Goal: Information Seeking & Learning: Learn about a topic

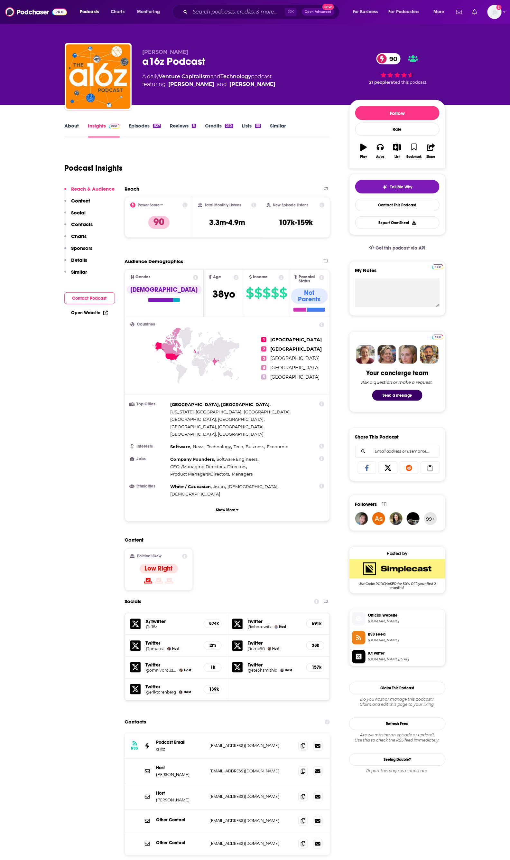
click at [71, 128] on link "About" at bounding box center [72, 130] width 14 height 15
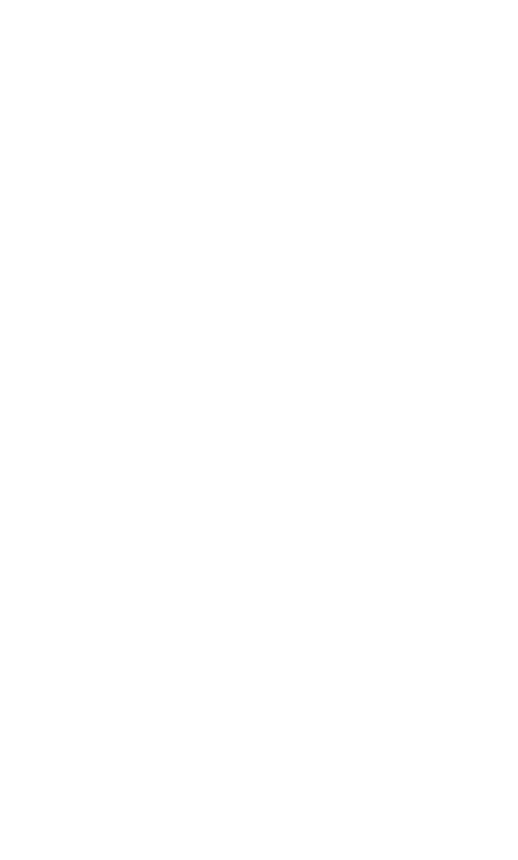
click at [151, 152] on body "Privacy Preference Centre Your Privacy Strictly Necessary Cookies Functional Co…" at bounding box center [259, 430] width 518 height 860
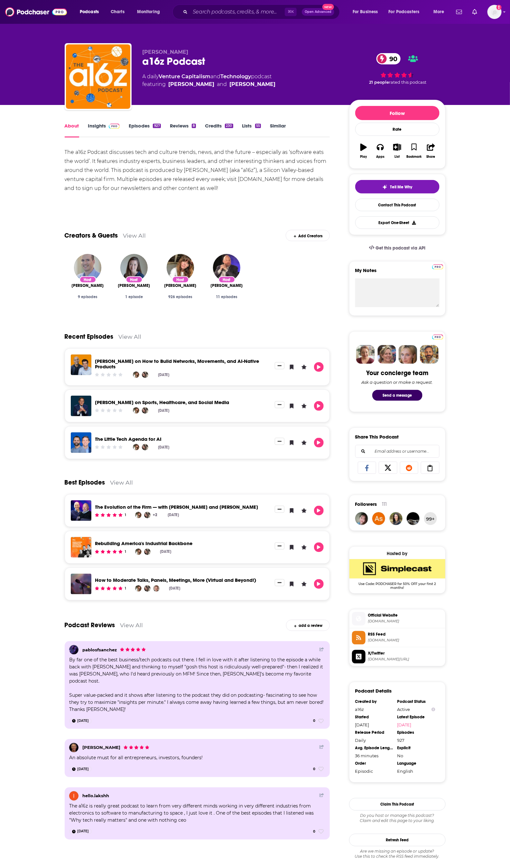
click at [316, 278] on div "Host Ben Horowitz 9 episodes Host Steph Smith 1 episode Host Hanne Winarsky 926…" at bounding box center [198, 283] width 266 height 68
click at [182, 283] on div "Host" at bounding box center [180, 279] width 17 height 7
click at [180, 287] on span "Hanne Winarsky" at bounding box center [181, 285] width 32 height 5
drag, startPoint x: 231, startPoint y: 184, endPoint x: 170, endPoint y: 158, distance: 65.9
click at [170, 158] on div "The a16z Podcast discusses tech and culture trends, news, and the future – espe…" at bounding box center [198, 170] width 266 height 45
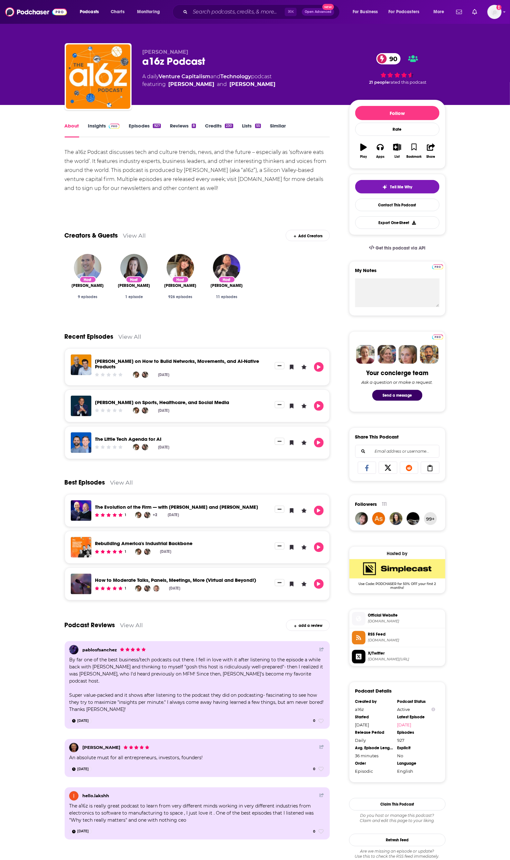
click at [221, 206] on div "Show More" at bounding box center [198, 201] width 266 height 11
click at [107, 123] on span at bounding box center [113, 126] width 14 height 6
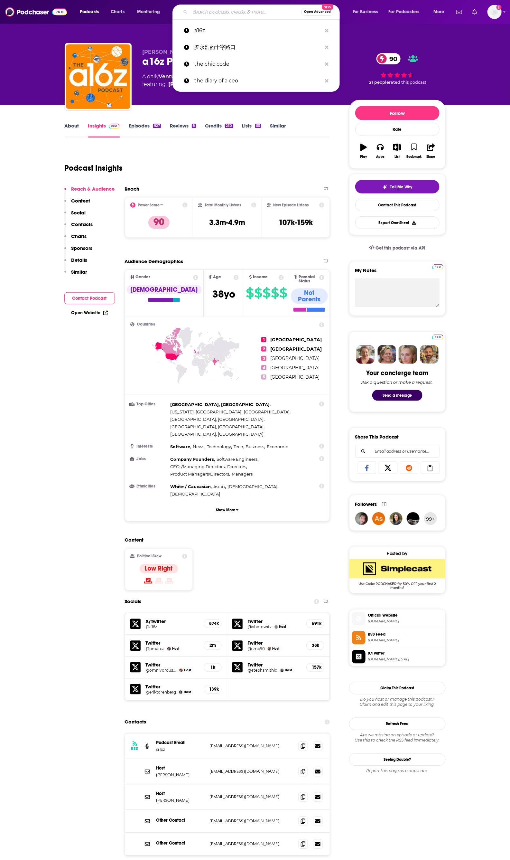
click at [211, 14] on input "Search podcasts, credits, & more..." at bounding box center [245, 12] width 111 height 10
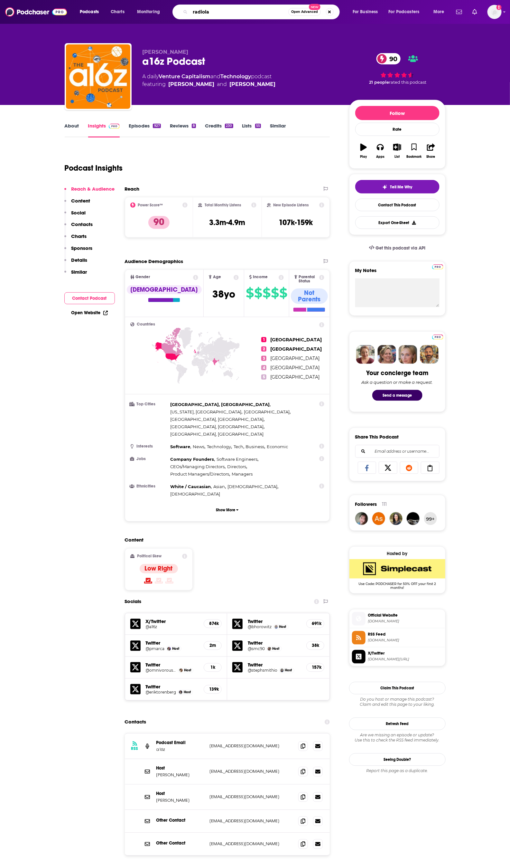
type input "radiolab"
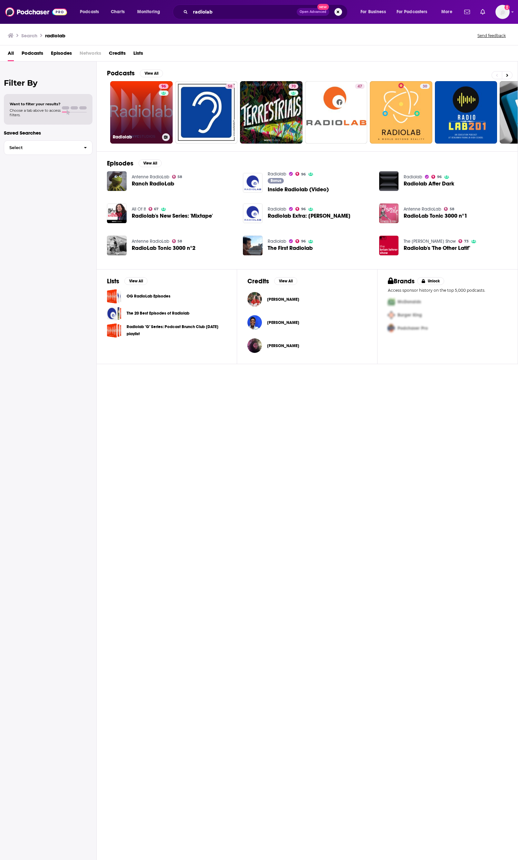
click at [146, 117] on link "96 Radiolab" at bounding box center [141, 112] width 62 height 62
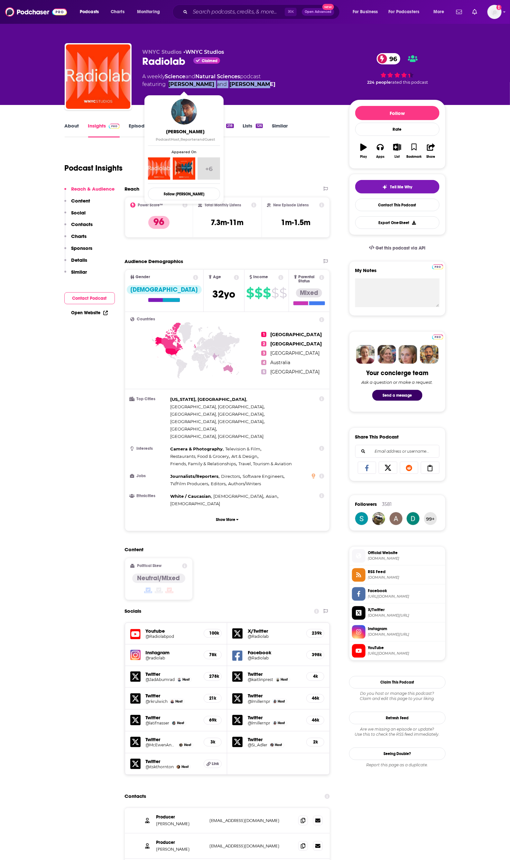
drag, startPoint x: 257, startPoint y: 85, endPoint x: 169, endPoint y: 88, distance: 88.3
click at [169, 88] on span "featuring Latif Nasser and Lulu Miller" at bounding box center [209, 84] width 133 height 8
copy span "Latif Nasser and Lulu Miller"
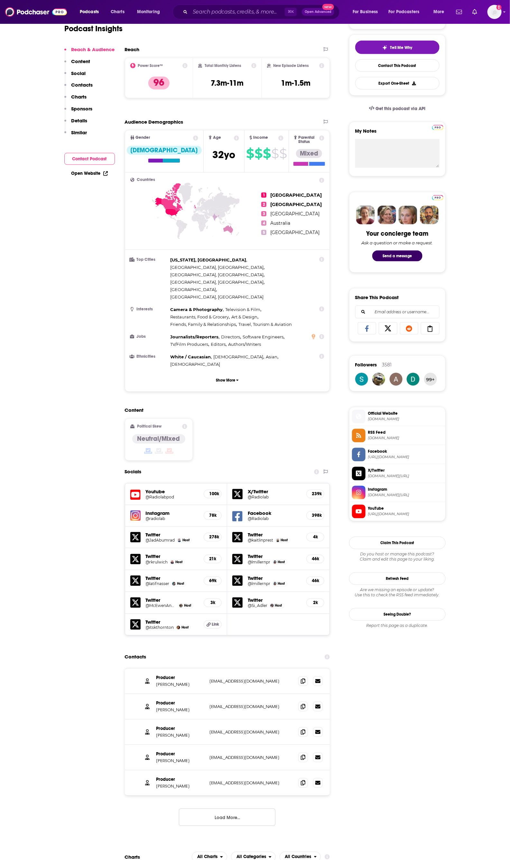
scroll to position [297, 0]
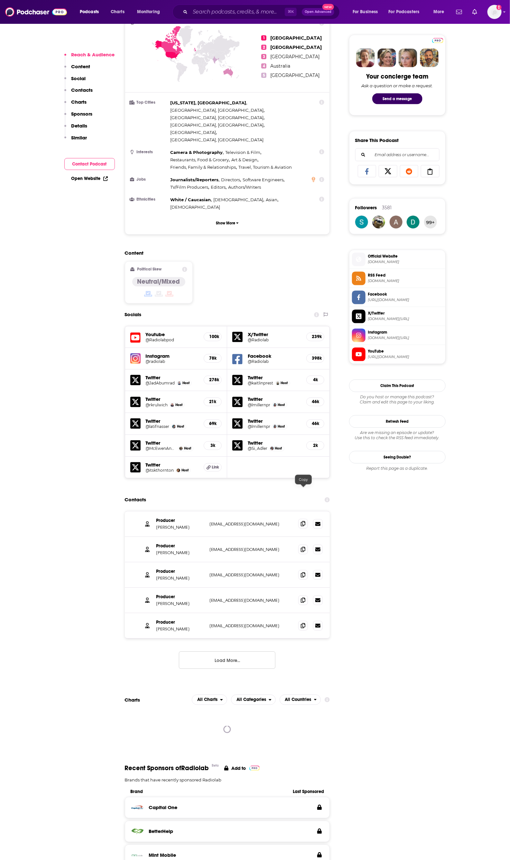
click at [301, 521] on icon at bounding box center [303, 523] width 5 height 5
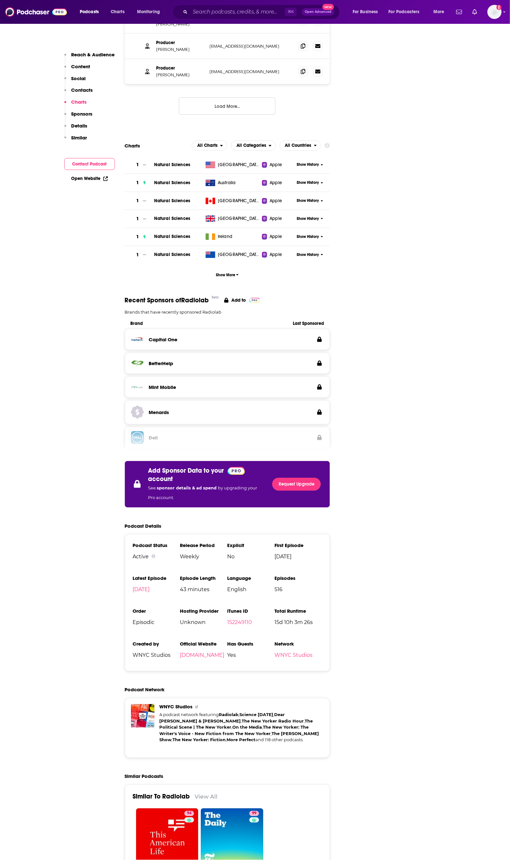
scroll to position [0, 0]
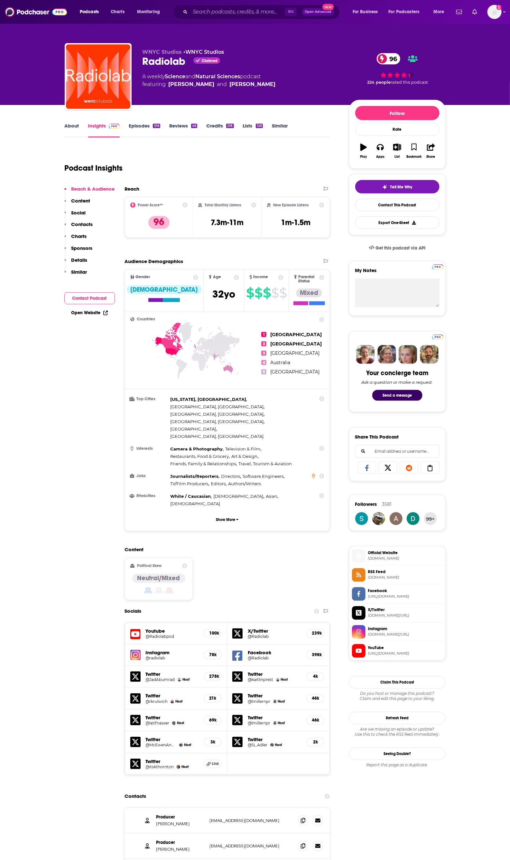
click at [69, 125] on link "About" at bounding box center [72, 130] width 14 height 15
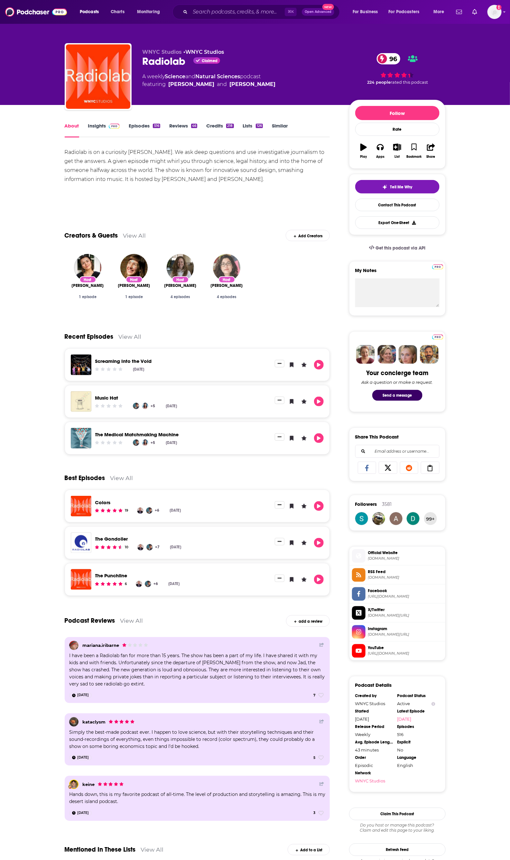
click at [227, 270] on img "Molly Webster" at bounding box center [226, 267] width 27 height 27
click at [106, 134] on link "Insights" at bounding box center [104, 130] width 32 height 15
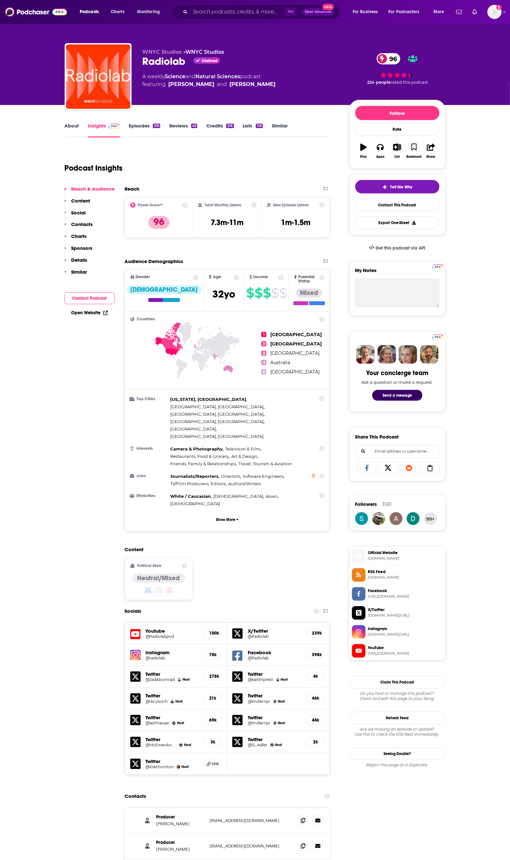
scroll to position [94, 0]
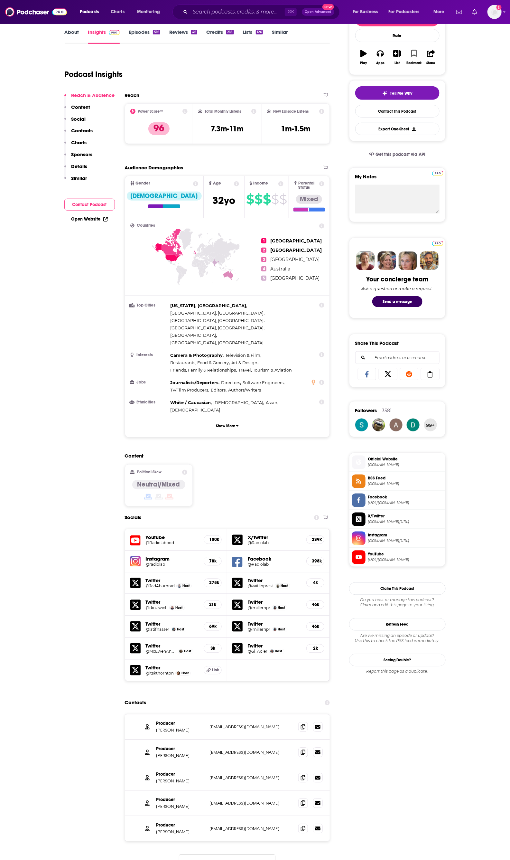
click at [293, 556] on h5 "Facebook" at bounding box center [274, 559] width 53 height 6
click at [261, 556] on h5 "Facebook" at bounding box center [274, 559] width 53 height 6
click at [277, 556] on h5 "Facebook" at bounding box center [274, 559] width 53 height 6
click at [255, 562] on h5 "@Radiolab" at bounding box center [274, 564] width 53 height 5
click at [219, 7] on input "Search podcasts, credits, & more..." at bounding box center [237, 12] width 95 height 10
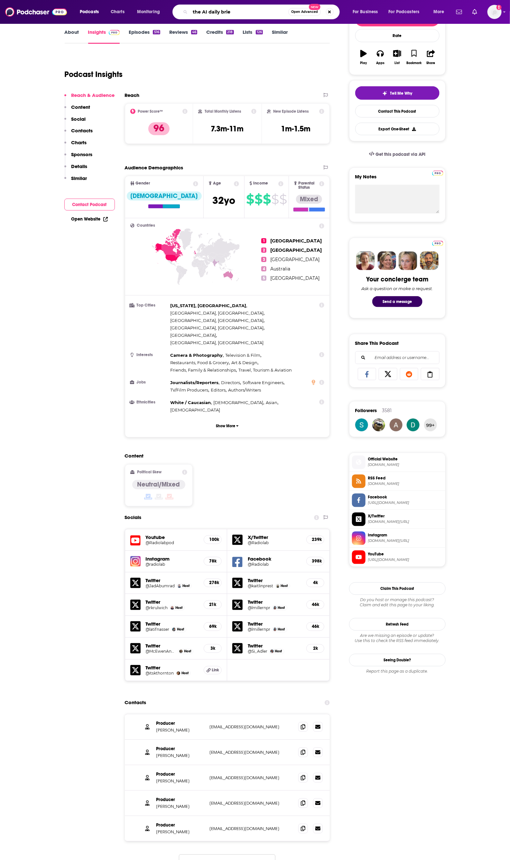
type input "the AI daily brief"
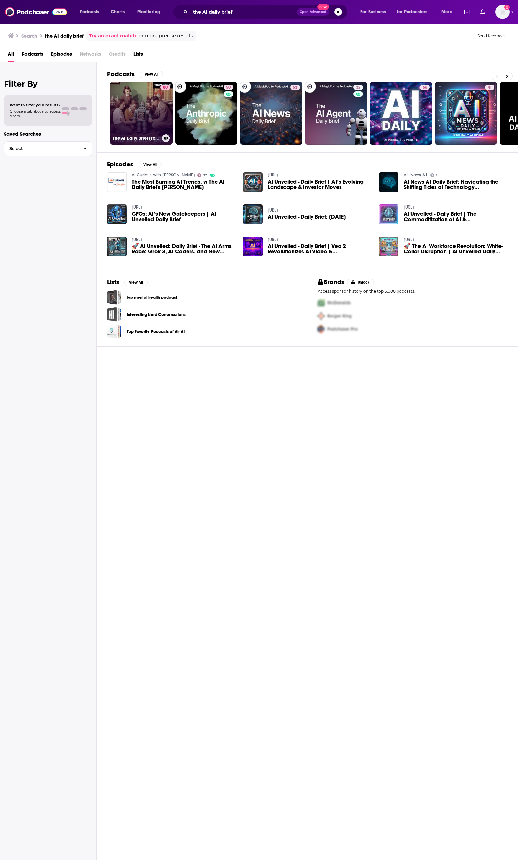
click at [143, 108] on link "80 The AI Daily Brief (Formerly The AI Breakdown): Artificial Intelligence News…" at bounding box center [141, 113] width 62 height 62
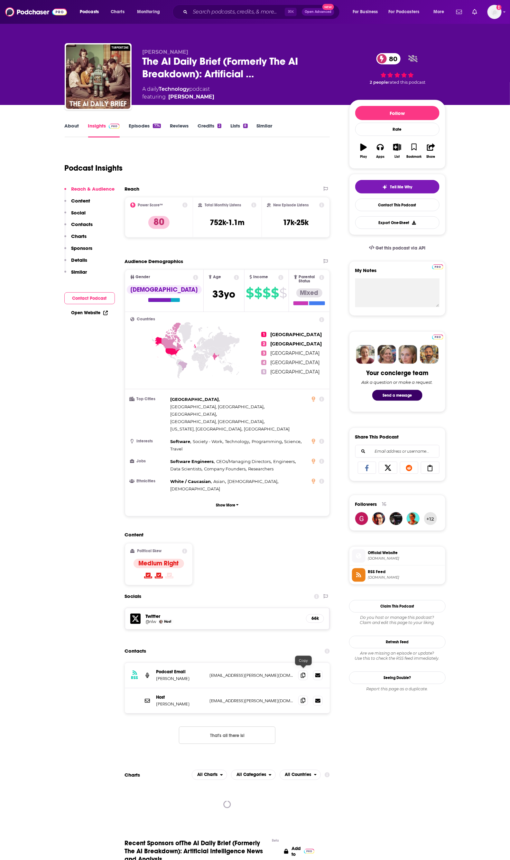
click at [305, 698] on icon at bounding box center [303, 700] width 5 height 5
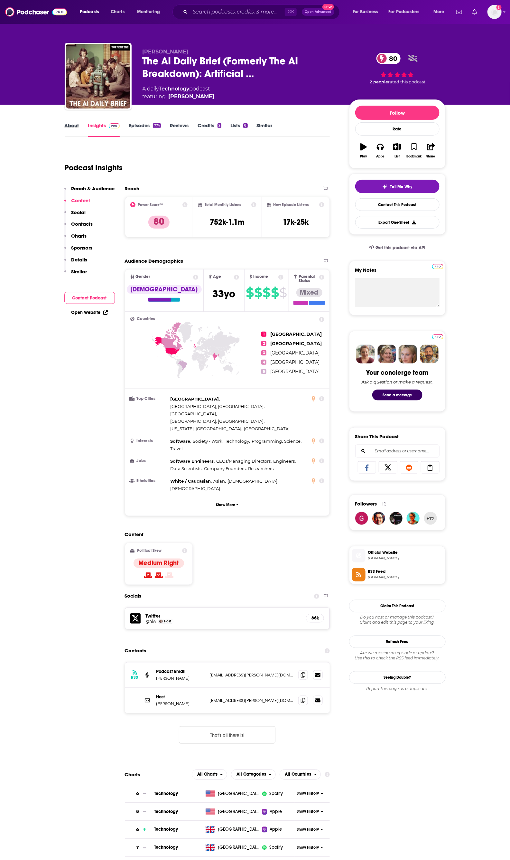
click at [79, 124] on div "About" at bounding box center [77, 129] width 24 height 15
click at [75, 127] on link "About" at bounding box center [72, 129] width 14 height 15
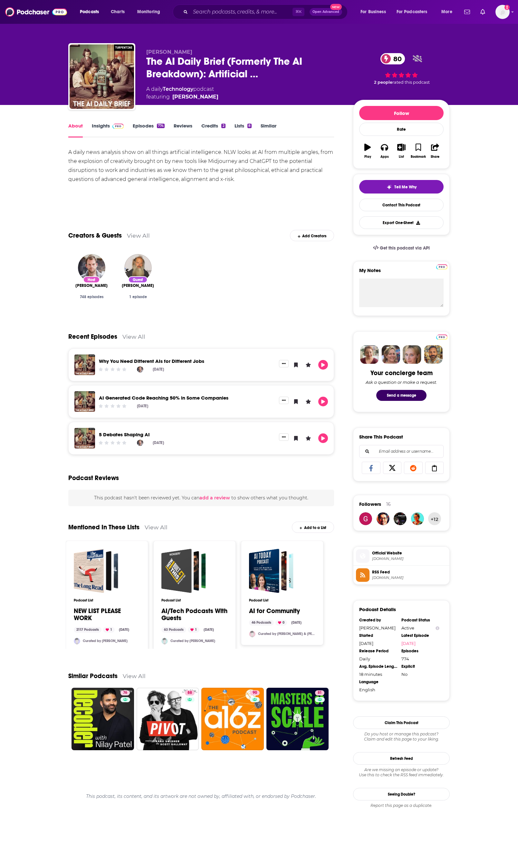
click at [116, 129] on link "Insights" at bounding box center [108, 130] width 32 height 15
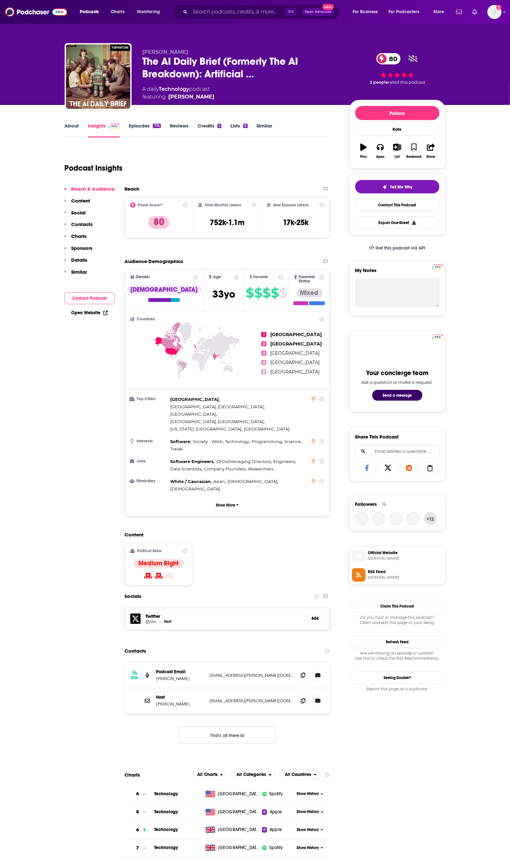
click at [110, 126] on img at bounding box center [114, 126] width 11 height 5
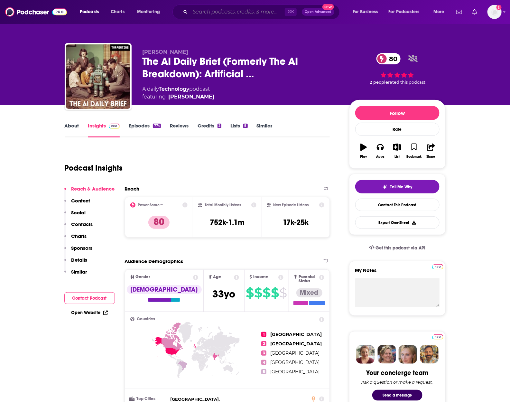
click at [230, 16] on input "Search podcasts, credits, & more..." at bounding box center [237, 12] width 95 height 10
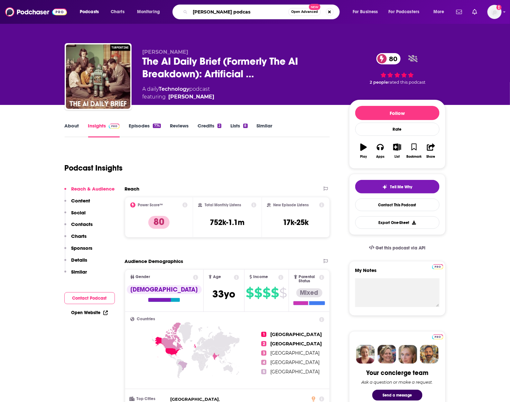
type input "[PERSON_NAME] podcast"
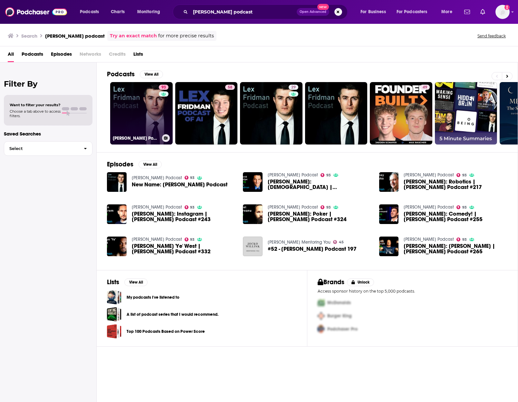
click at [130, 112] on link "93 Lex Fridman Podcast" at bounding box center [141, 113] width 62 height 62
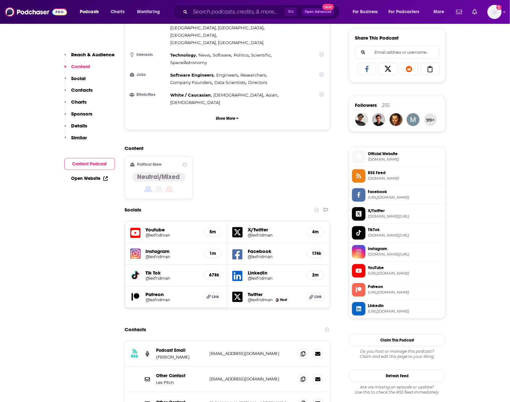
scroll to position [398, 0]
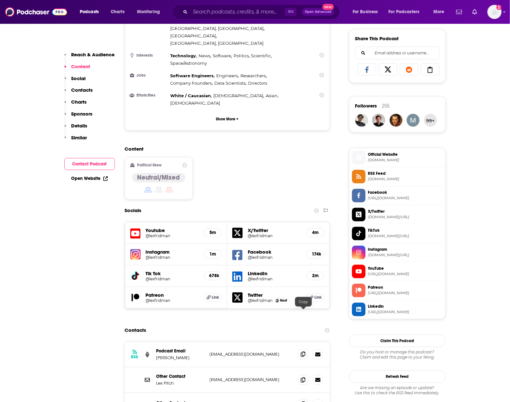
click at [304, 352] on icon at bounding box center [303, 354] width 5 height 5
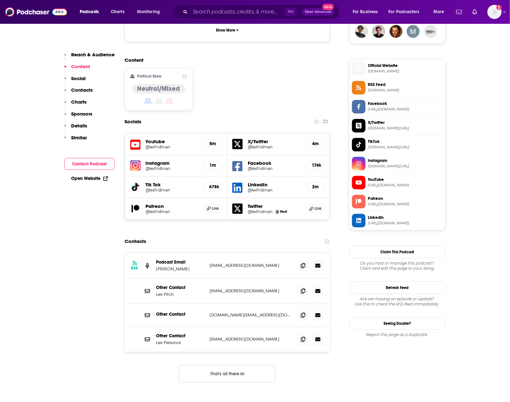
scroll to position [378, 0]
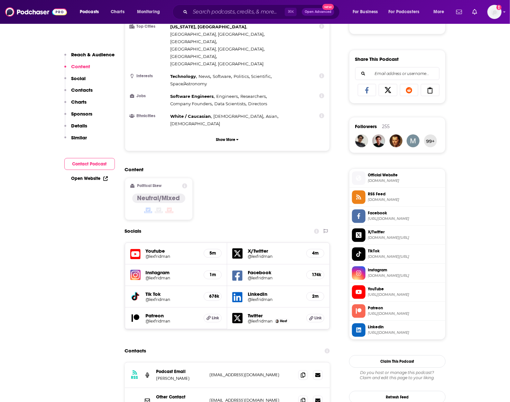
click at [154, 270] on h5 "Instagram" at bounding box center [172, 273] width 53 height 6
click at [136, 270] on img at bounding box center [135, 275] width 10 height 10
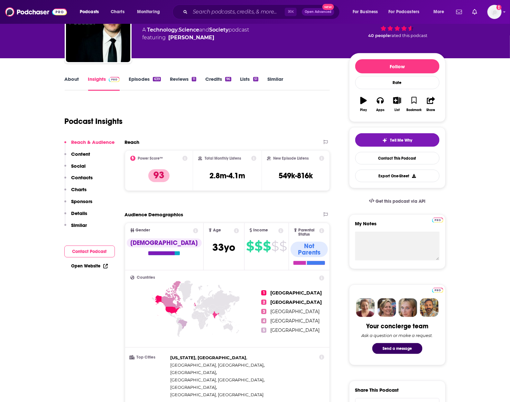
scroll to position [0, 0]
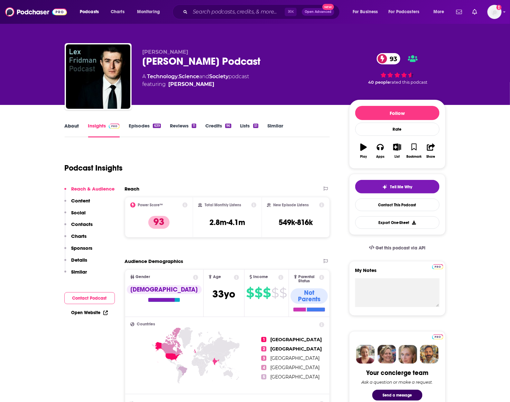
click at [85, 133] on div "About" at bounding box center [77, 130] width 24 height 15
click at [74, 131] on link "About" at bounding box center [72, 130] width 14 height 15
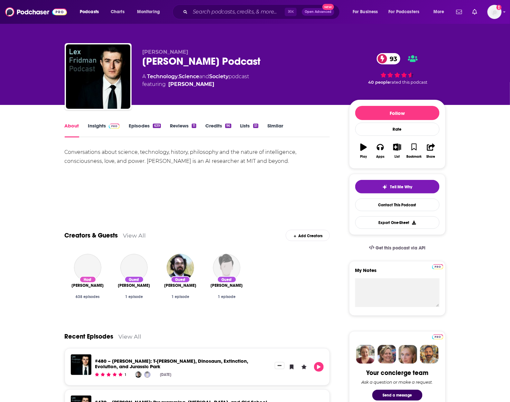
scroll to position [0, 0]
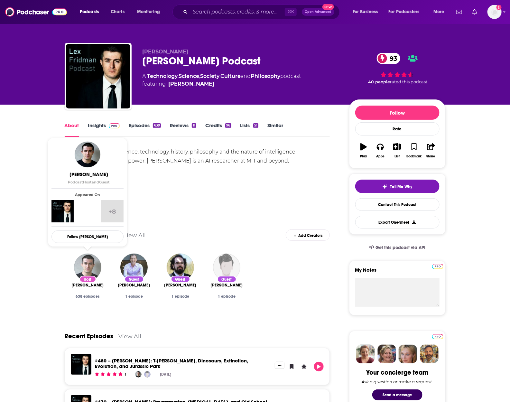
click at [90, 267] on img "Lex Fridman" at bounding box center [87, 267] width 27 height 27
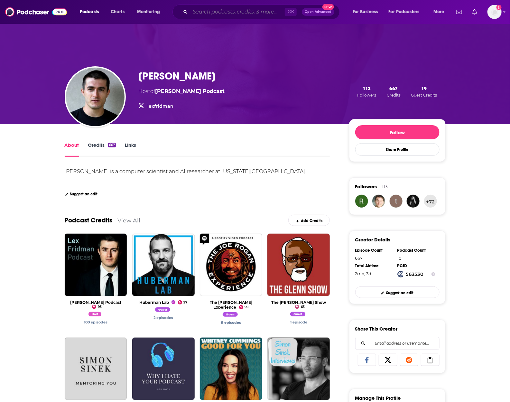
click at [229, 15] on input "Search podcasts, credits, & more..." at bounding box center [237, 12] width 95 height 10
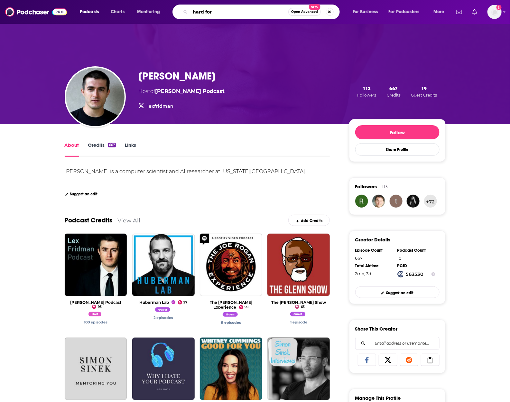
type input "hard fork"
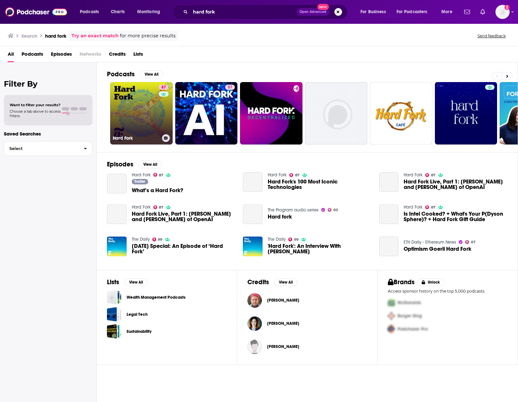
click at [140, 111] on link "87 Hard Fork" at bounding box center [141, 113] width 62 height 62
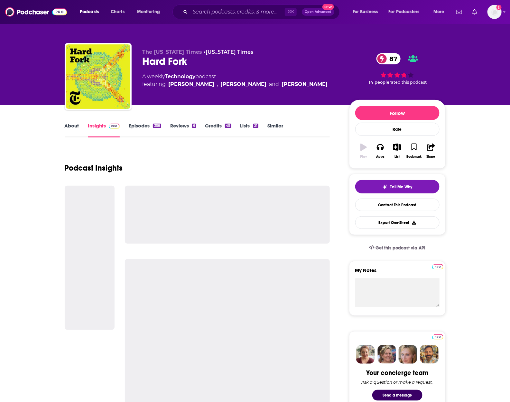
scroll to position [2, 0]
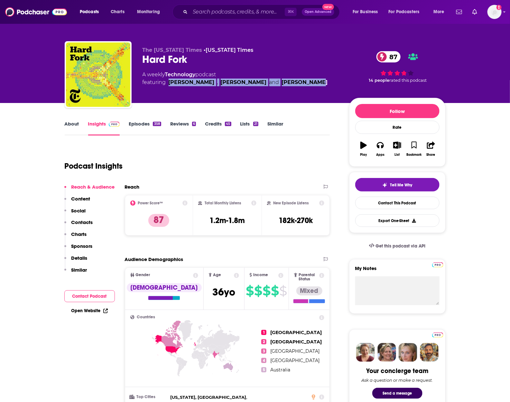
drag, startPoint x: 302, startPoint y: 84, endPoint x: 167, endPoint y: 84, distance: 134.6
click at [167, 84] on div "A weekly Technology podcast featuring Kara Swisher , Kevin Roose and Ross Douth…" at bounding box center [241, 78] width 196 height 15
copy span "Kara Swisher , Kevin Roose and Ross Douthat"
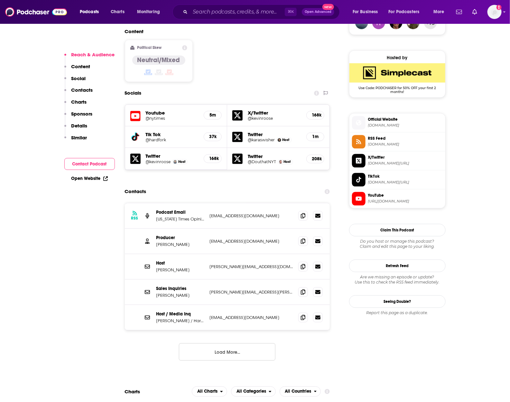
scroll to position [532, 0]
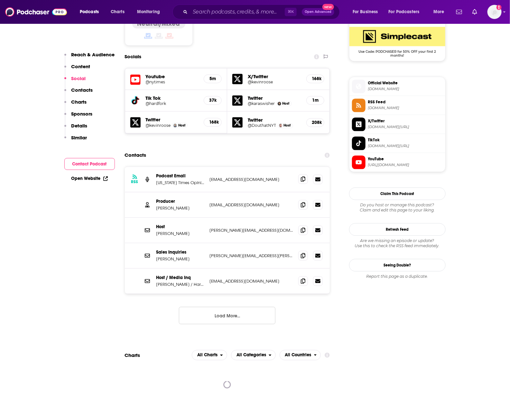
click at [303, 174] on span at bounding box center [303, 179] width 10 height 10
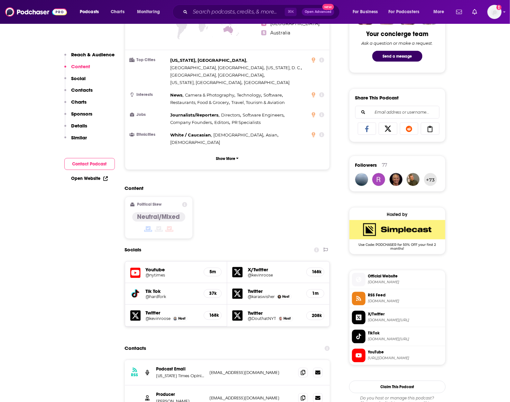
scroll to position [433, 0]
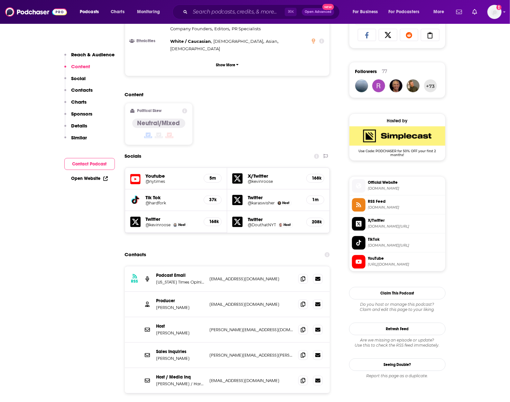
click at [186, 195] on h5 "Tik Tok" at bounding box center [172, 198] width 53 height 6
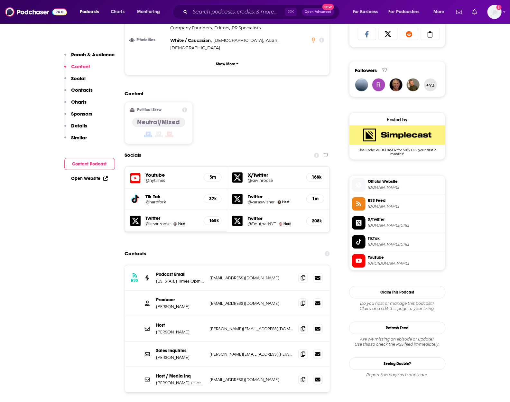
scroll to position [436, 0]
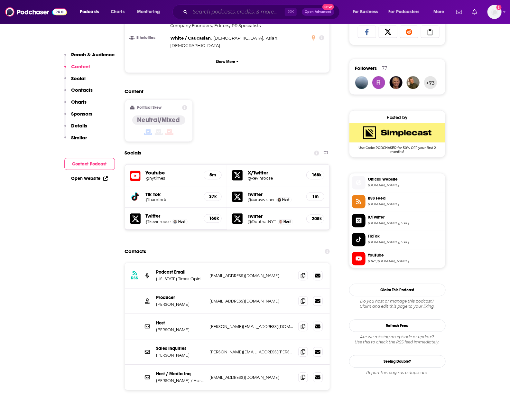
click at [211, 9] on input "Search podcasts, credits, & more..." at bounding box center [237, 12] width 95 height 10
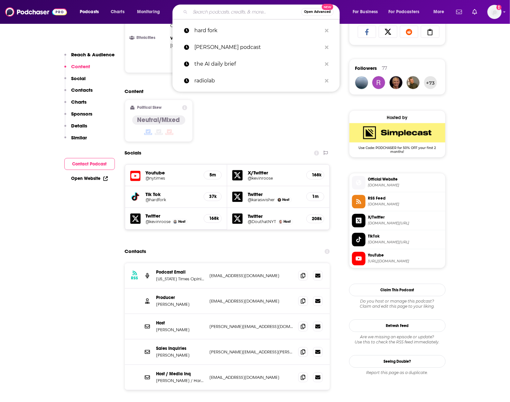
paste input "硅谷101"
type input "硅谷101"
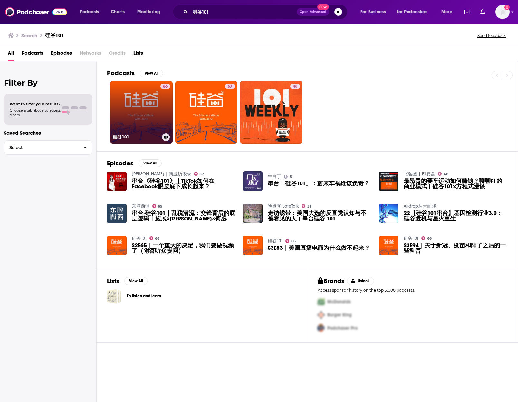
click at [144, 108] on link "66 硅谷101" at bounding box center [141, 112] width 62 height 62
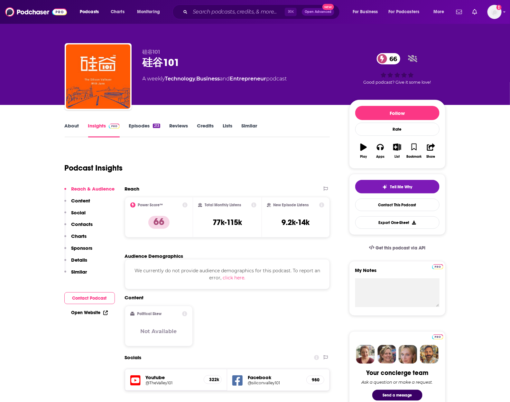
click at [78, 129] on link "About" at bounding box center [72, 130] width 14 height 15
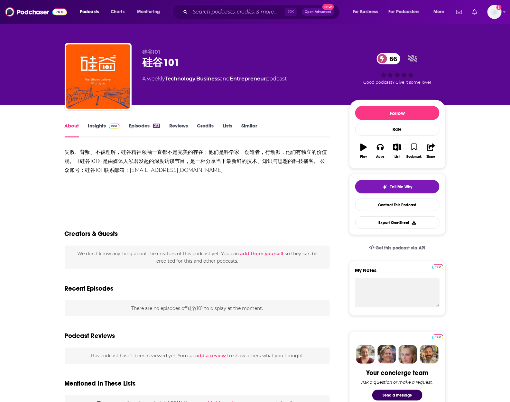
click at [75, 127] on link "About" at bounding box center [72, 130] width 14 height 15
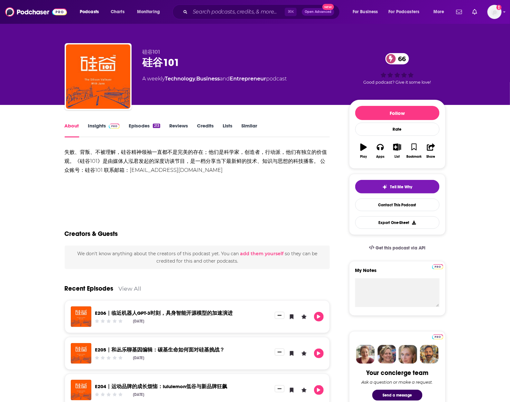
click at [103, 127] on link "Insights" at bounding box center [104, 130] width 32 height 15
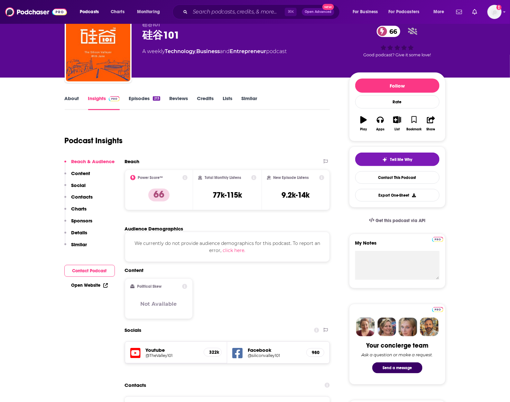
scroll to position [14, 0]
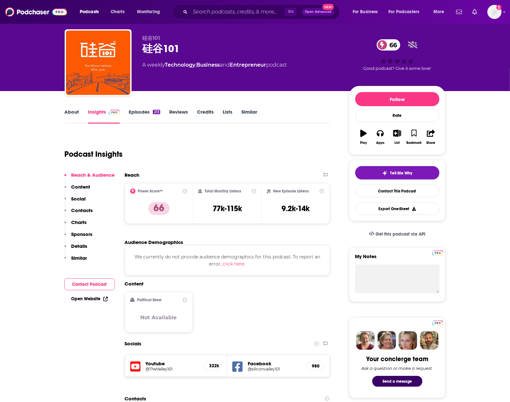
click at [77, 108] on div "About Insights Episodes 213 Reviews Credits Lists Similar" at bounding box center [198, 116] width 266 height 16
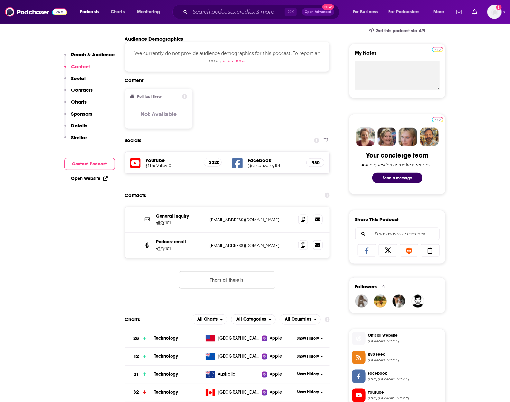
scroll to position [218, 0]
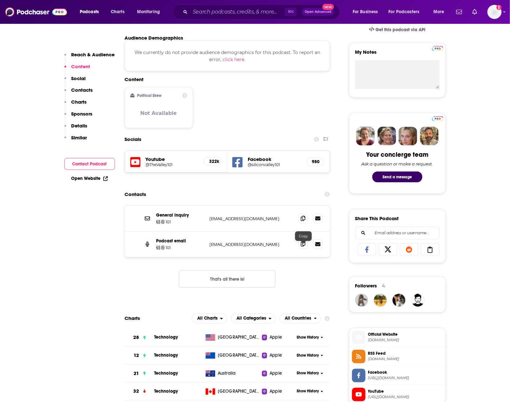
click at [301, 248] on span at bounding box center [303, 244] width 10 height 10
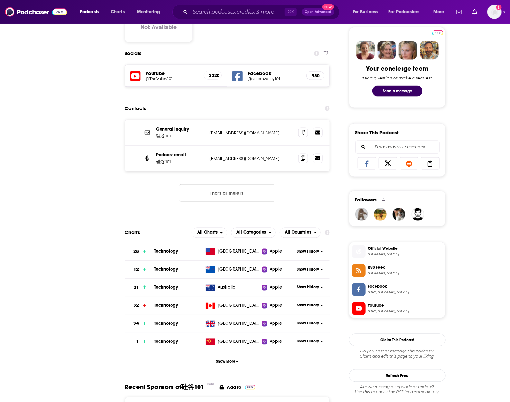
scroll to position [0, 0]
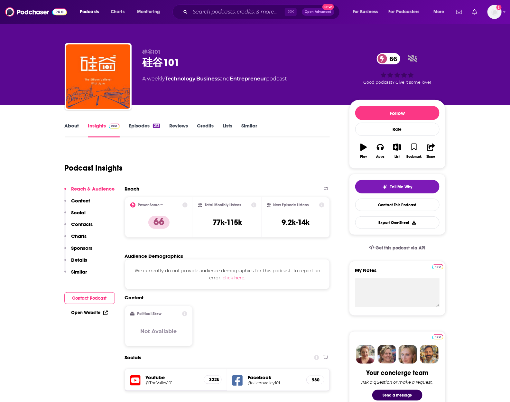
click at [74, 126] on link "About" at bounding box center [72, 130] width 14 height 15
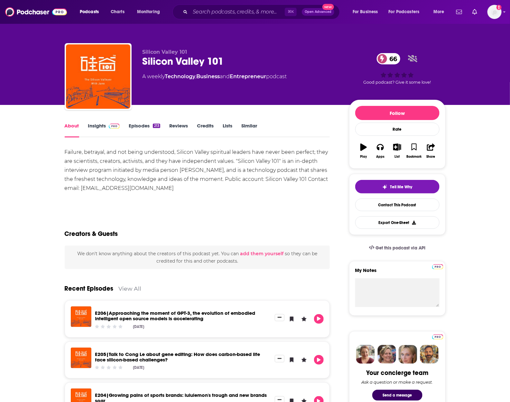
click at [101, 127] on font "Insights" at bounding box center [97, 126] width 18 height 6
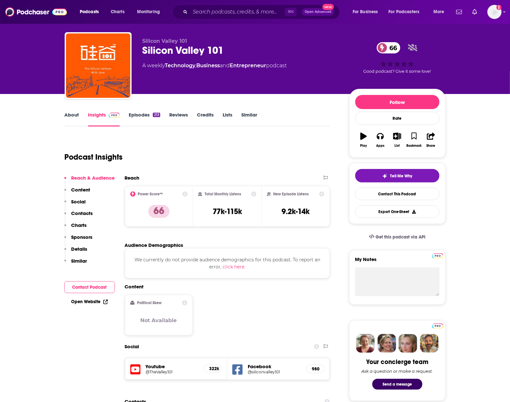
scroll to position [34, 0]
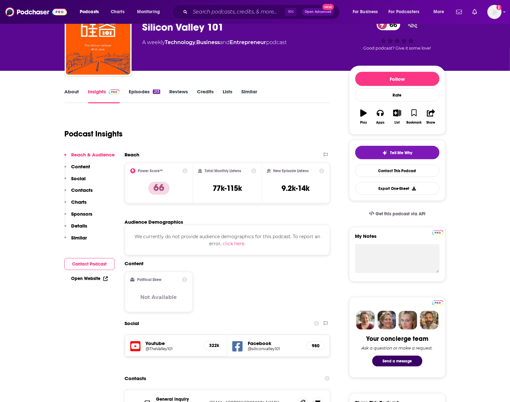
click at [252, 348] on h5 "@siliconvalley101" at bounding box center [274, 348] width 53 height 5
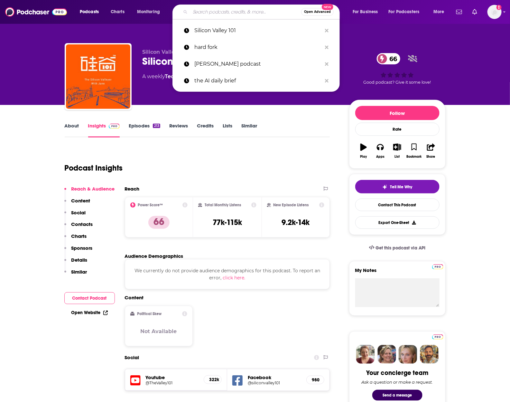
click at [213, 9] on input "Search podcasts, credits, & more..." at bounding box center [245, 12] width 111 height 10
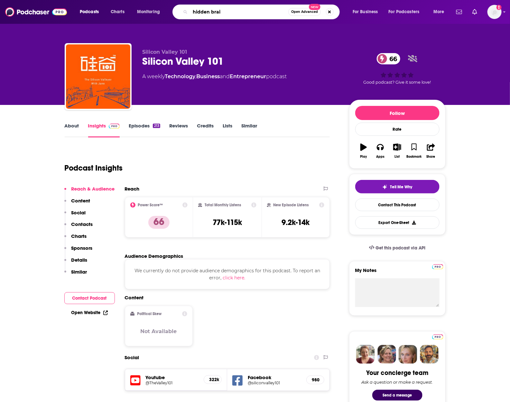
type input "hidden brain"
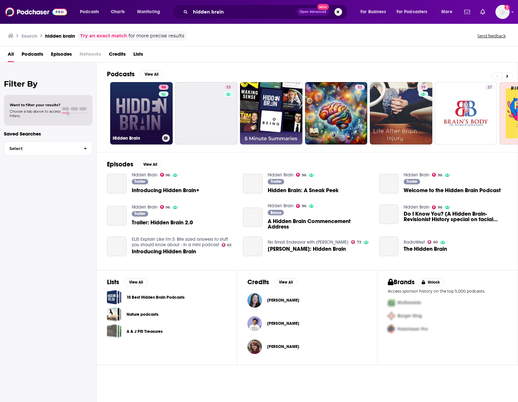
click at [135, 113] on link "96 Hidden Brain" at bounding box center [141, 113] width 62 height 62
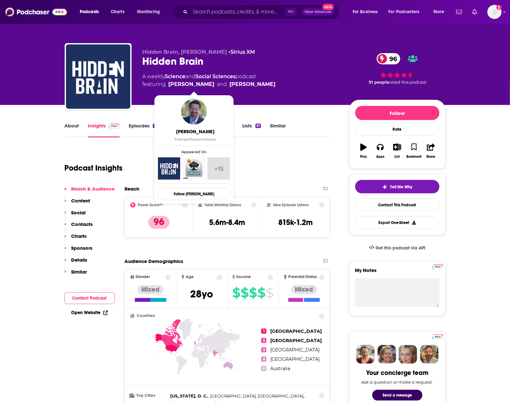
drag, startPoint x: 279, startPoint y: 84, endPoint x: 169, endPoint y: 86, distance: 110.1
click at [169, 86] on div "A weekly Science and Social Sciences podcast featuring Shankar Vedantam and Mal…" at bounding box center [241, 80] width 196 height 15
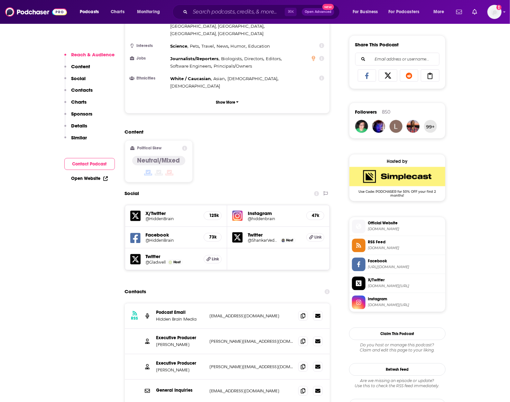
scroll to position [408, 0]
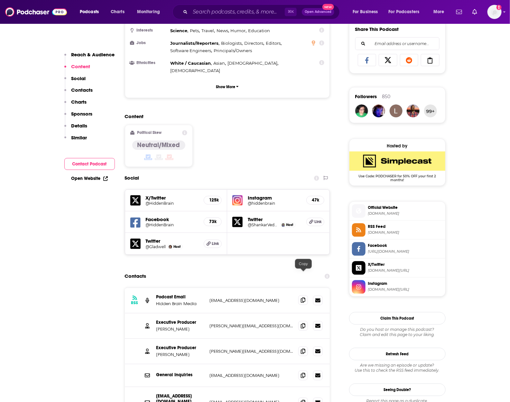
click at [304, 298] on icon at bounding box center [303, 300] width 5 height 5
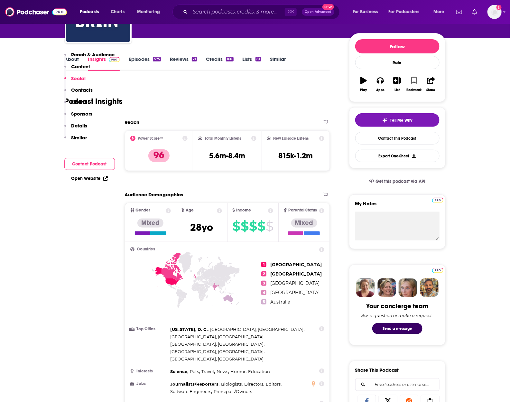
scroll to position [0, 0]
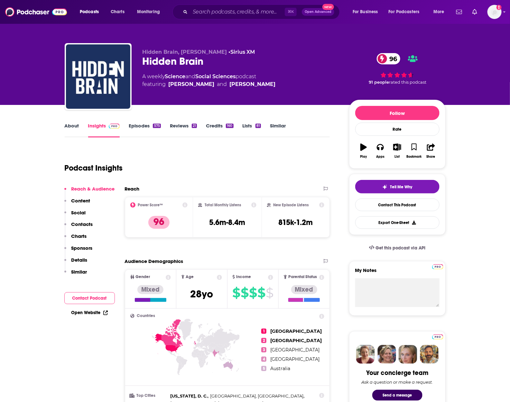
click at [69, 128] on font "About" at bounding box center [72, 126] width 14 height 6
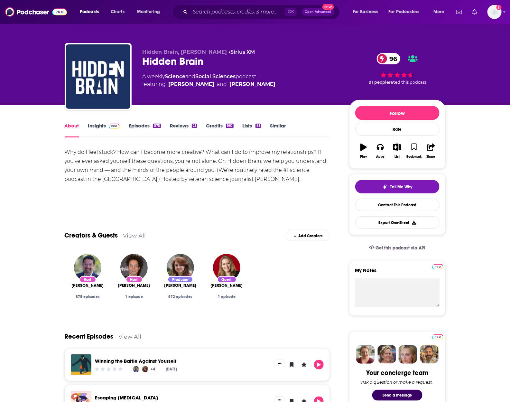
click at [98, 122] on div "About Insights Episodes 575 Reviews 21 Credits 160 Lists 81 Similar" at bounding box center [198, 130] width 266 height 16
click at [101, 125] on font "Insights" at bounding box center [97, 126] width 18 height 6
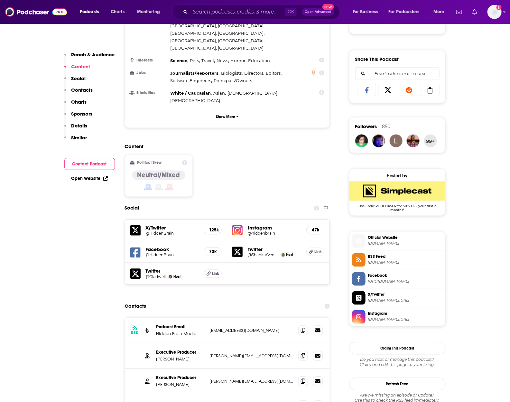
scroll to position [435, 0]
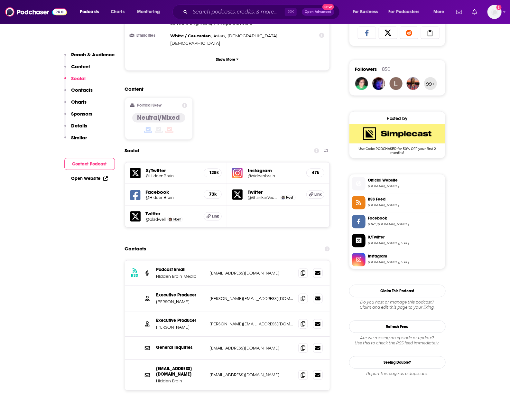
click at [159, 189] on h5 "Facebook" at bounding box center [172, 192] width 53 height 6
click at [137, 190] on icon at bounding box center [135, 195] width 10 height 10
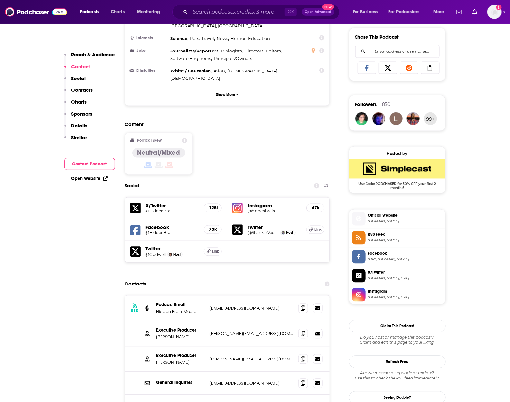
scroll to position [401, 0]
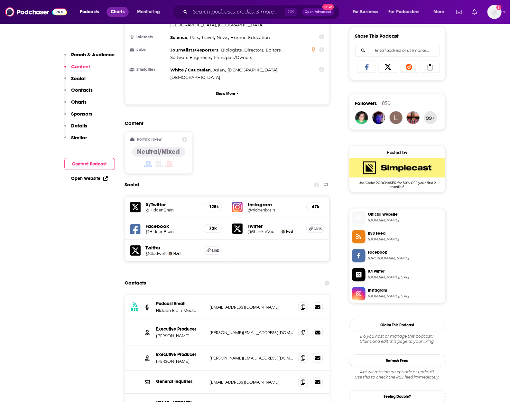
click at [114, 9] on span "Charts" at bounding box center [118, 11] width 14 height 9
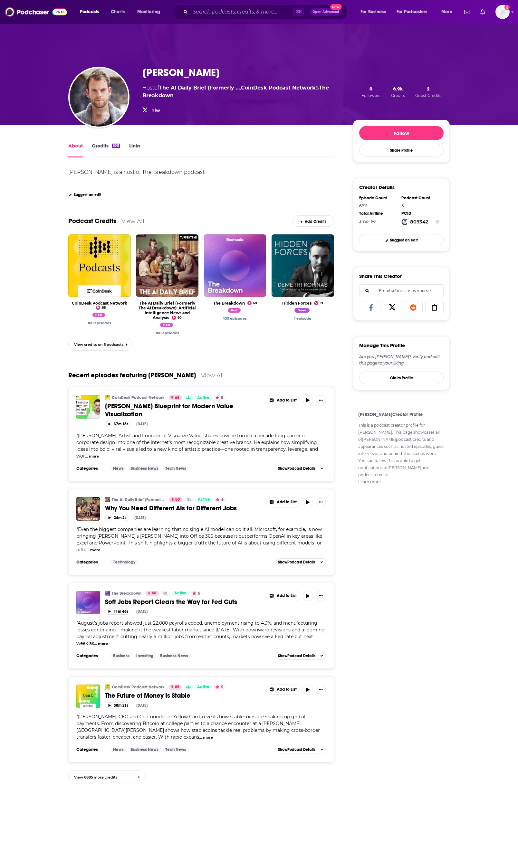
click at [96, 147] on link "Credits 6911" at bounding box center [106, 150] width 28 height 15
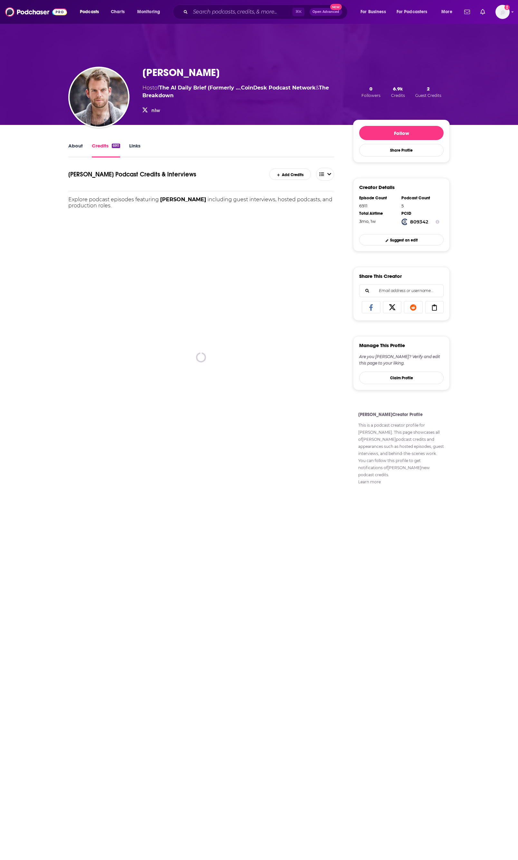
drag, startPoint x: 251, startPoint y: 72, endPoint x: 145, endPoint y: 66, distance: 106.4
click at [145, 66] on div "Nathaniel Whittemore" at bounding box center [237, 72] width 191 height 13
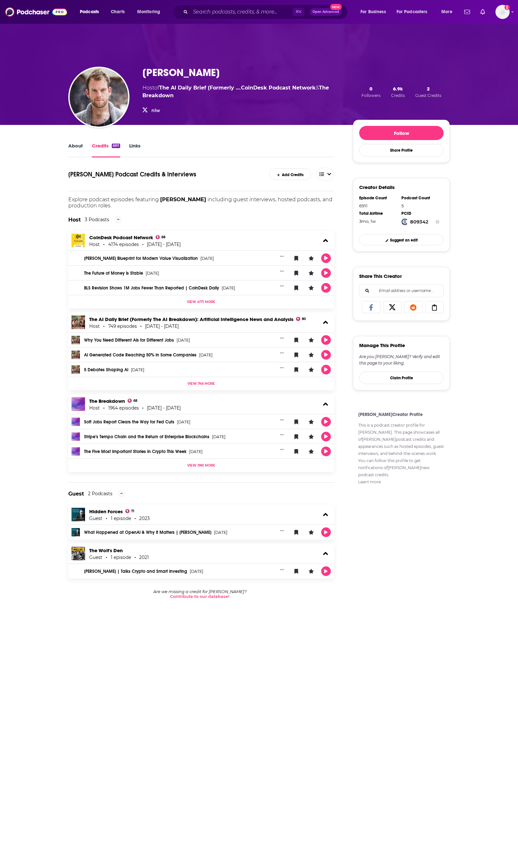
copy h3 "Nathaniel Whittemore"
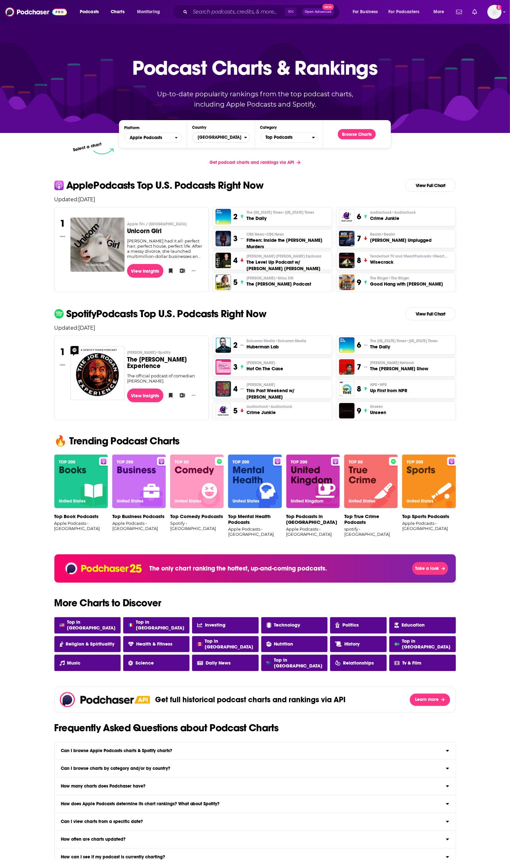
click at [234, 139] on span "[GEOGRAPHIC_DATA]" at bounding box center [219, 137] width 52 height 11
click at [277, 139] on span "Top Podcasts" at bounding box center [287, 137] width 52 height 11
click at [206, 147] on input "Countries" at bounding box center [221, 147] width 52 height 9
type input "sin"
click at [206, 158] on button "[GEOGRAPHIC_DATA]" at bounding box center [221, 159] width 52 height 8
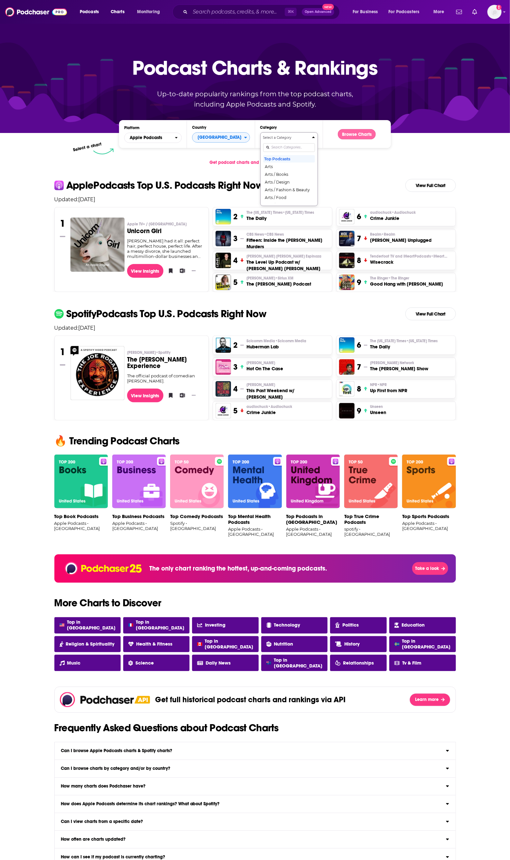
click at [372, 133] on button "Browse Charts" at bounding box center [357, 134] width 38 height 10
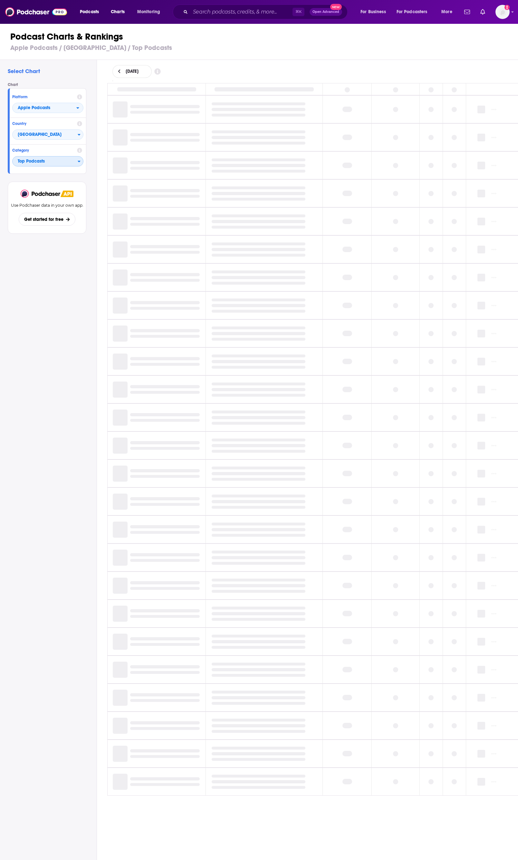
click at [52, 162] on span "Top Podcasts" at bounding box center [45, 161] width 65 height 11
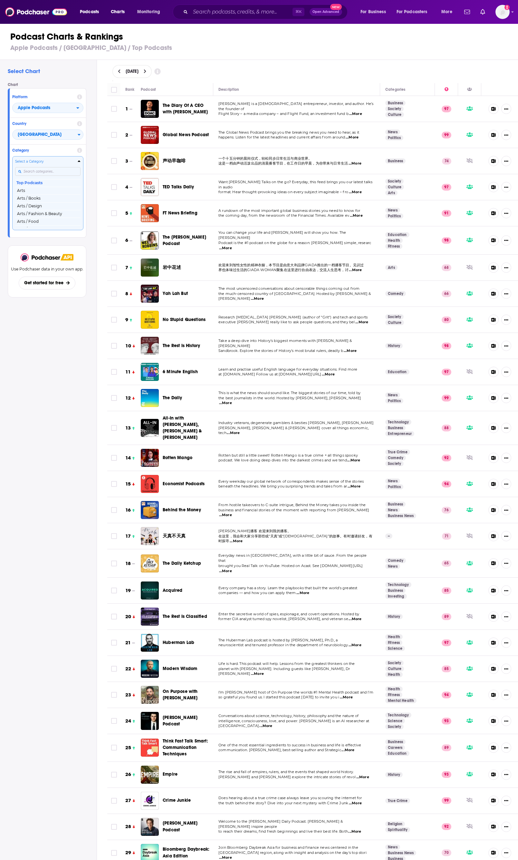
click at [45, 171] on input "Categories" at bounding box center [47, 171] width 65 height 9
type input "f"
type input "busines"
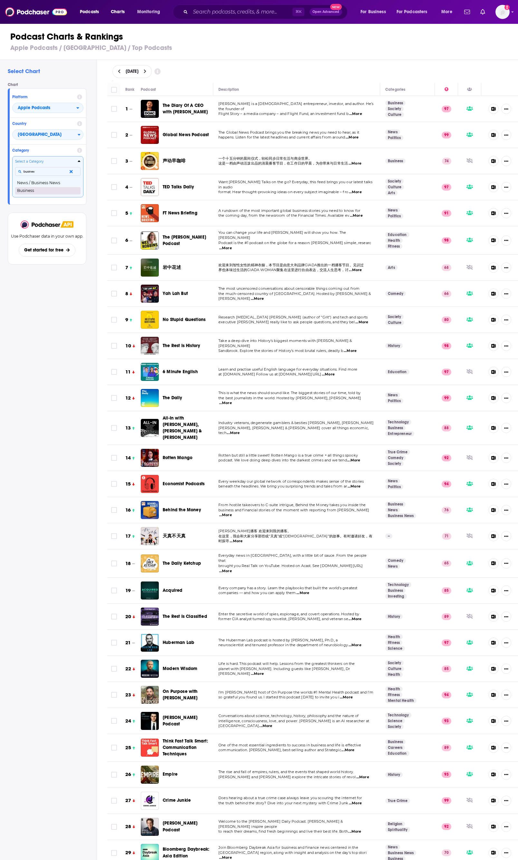
click at [37, 189] on button "Business" at bounding box center [47, 191] width 65 height 8
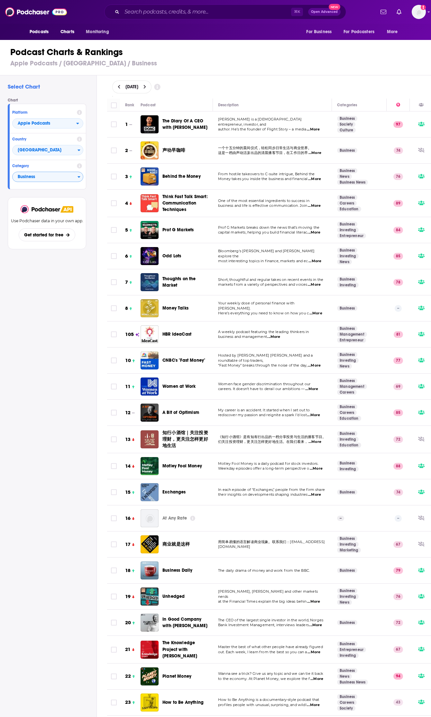
click at [123, 86] on div "[DATE]" at bounding box center [131, 86] width 39 height 13
select select "8"
click at [119, 86] on icon at bounding box center [119, 87] width 3 height 5
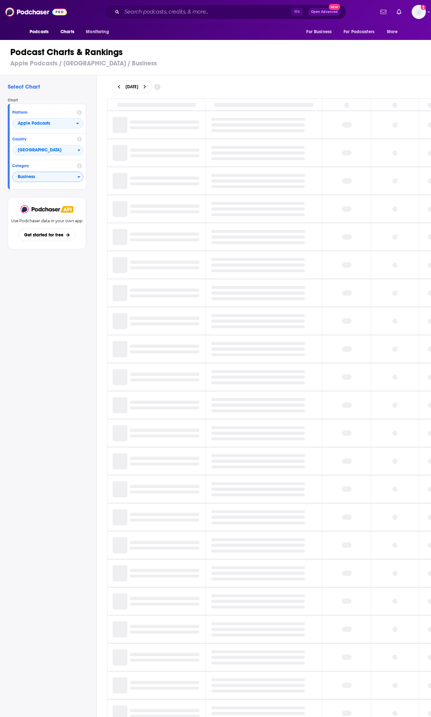
click at [202, 62] on h3 "Apple Podcasts / [GEOGRAPHIC_DATA] / Business" at bounding box center [218, 63] width 416 height 8
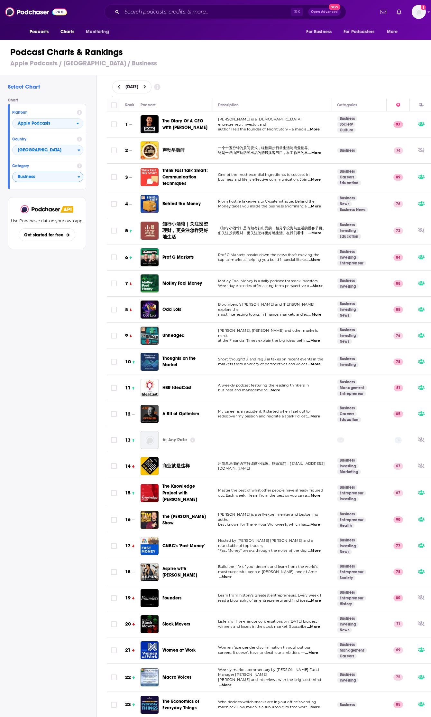
click at [119, 85] on icon at bounding box center [119, 87] width 3 height 5
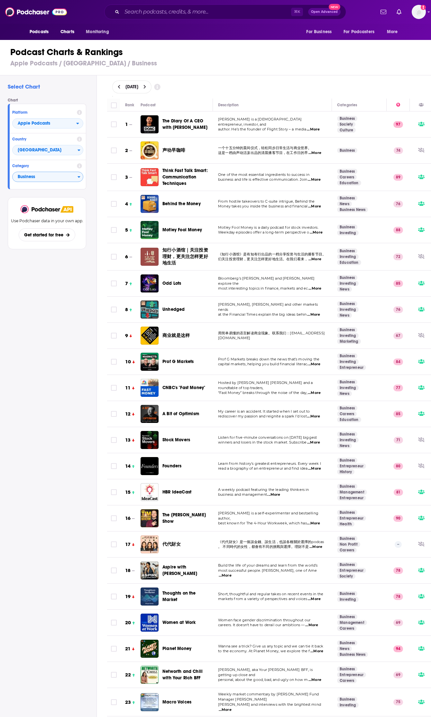
click at [119, 86] on icon at bounding box center [119, 87] width 3 height 5
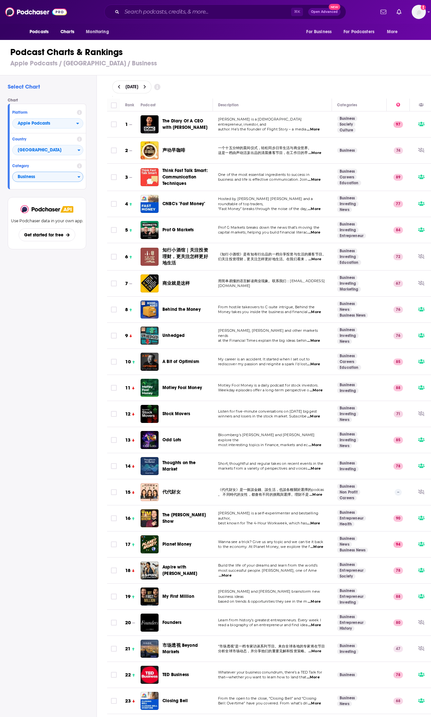
click at [122, 85] on button at bounding box center [119, 86] width 7 height 5
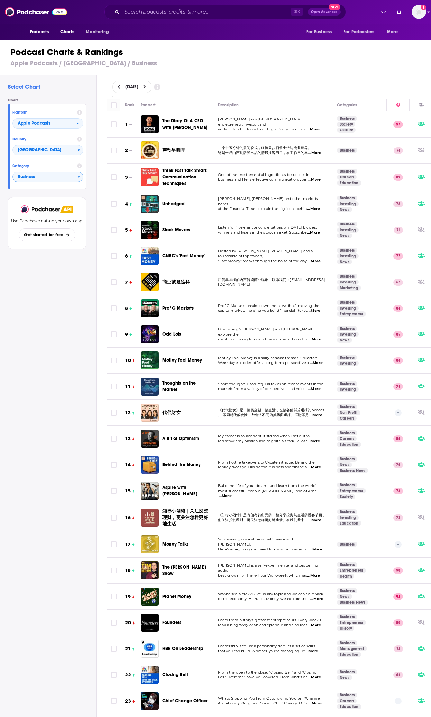
click at [121, 86] on button at bounding box center [119, 86] width 7 height 5
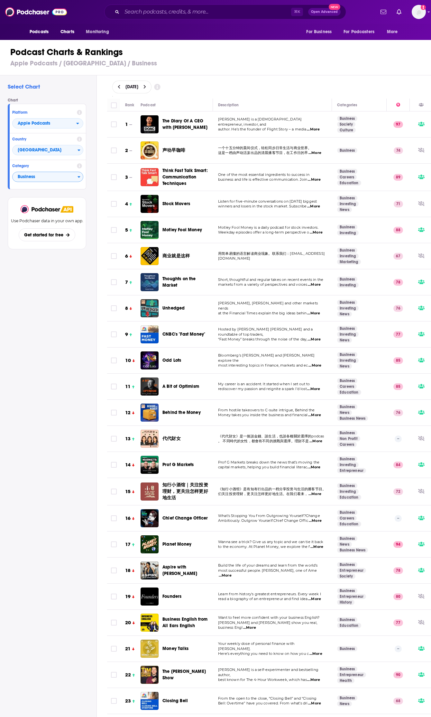
click at [156, 70] on div "Podcast Charts & Rankings Apple Podcasts / [GEOGRAPHIC_DATA] / Business" at bounding box center [218, 57] width 437 height 37
drag, startPoint x: 118, startPoint y: 86, endPoint x: 26, endPoint y: 155, distance: 115.5
click at [118, 86] on icon at bounding box center [119, 87] width 2 height 4
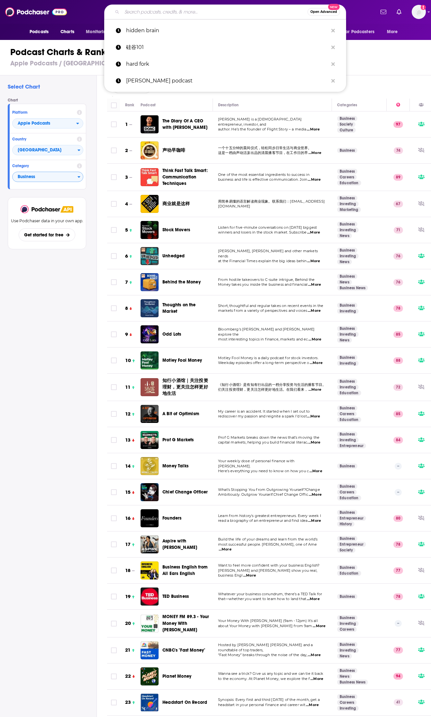
click at [148, 11] on input "Search podcasts, credits, & more..." at bounding box center [215, 12] width 186 height 10
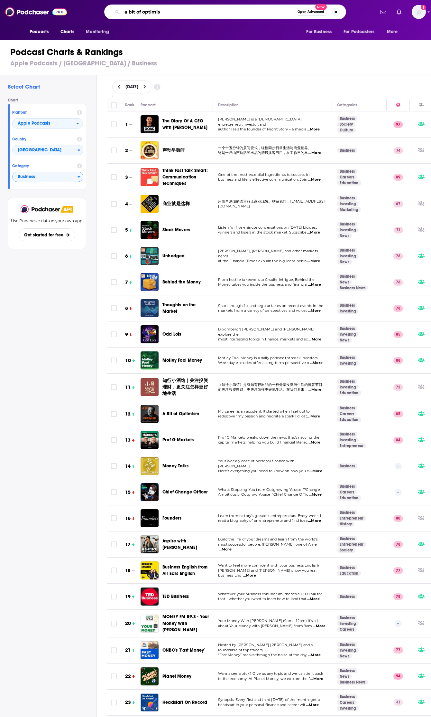
type input "a bit of optimism"
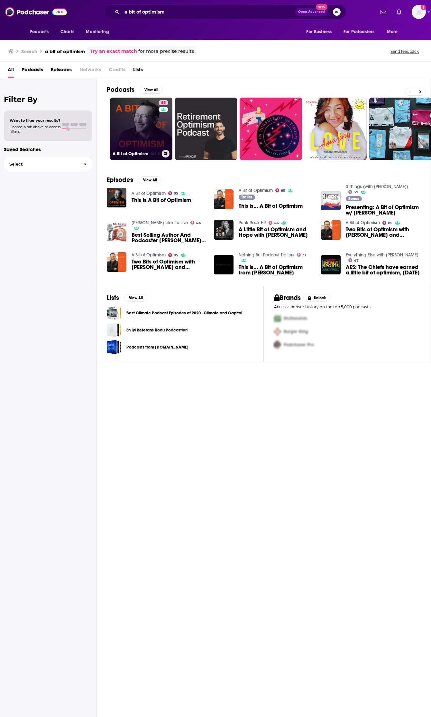
click at [132, 125] on link "85 A Bit of Optimism" at bounding box center [141, 129] width 62 height 62
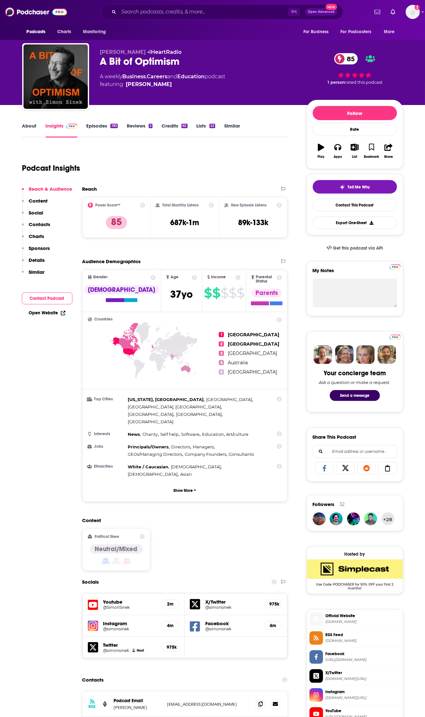
scroll to position [165, 0]
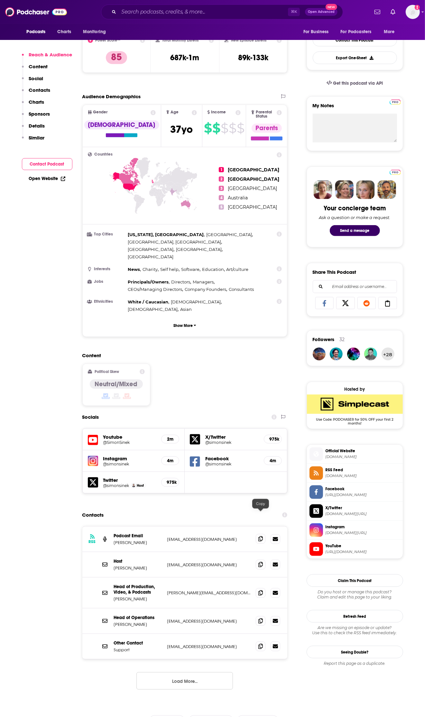
click at [261, 536] on icon at bounding box center [261, 538] width 5 height 5
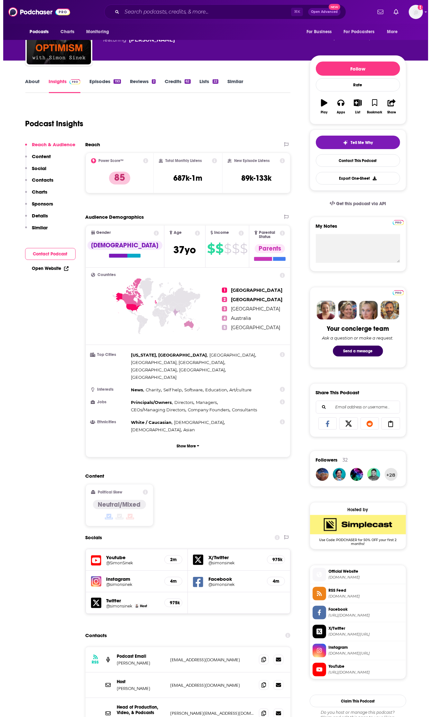
scroll to position [0, 0]
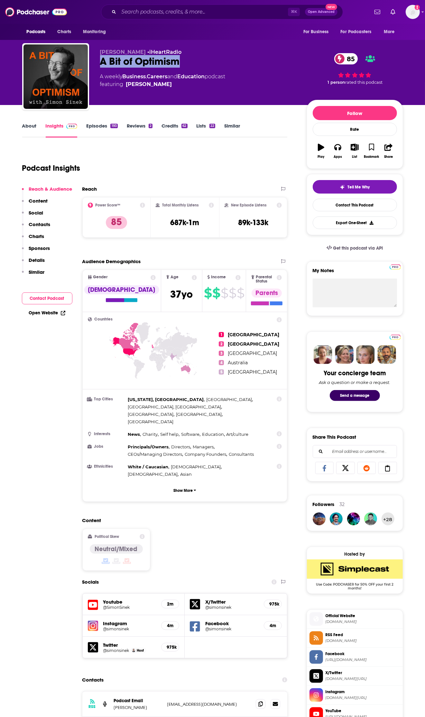
drag, startPoint x: 101, startPoint y: 62, endPoint x: 179, endPoint y: 60, distance: 77.9
click at [179, 60] on div "A Bit of Optimism 85" at bounding box center [198, 61] width 196 height 13
copy h2 "A Bit of Optimism"
click at [145, 12] on input "Search podcasts, credits, & more..." at bounding box center [203, 12] width 169 height 10
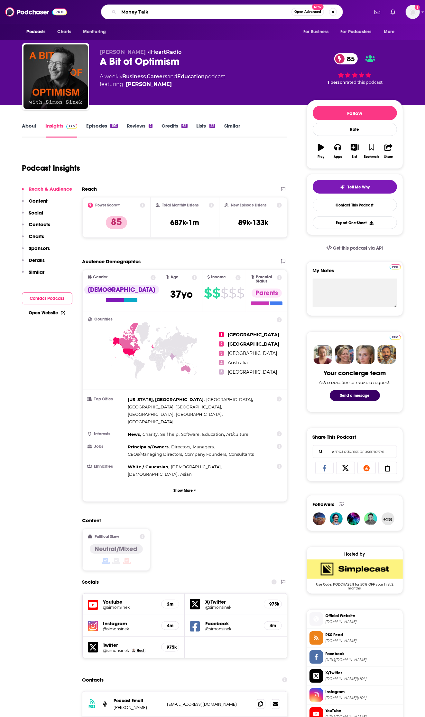
type input "Money Talks"
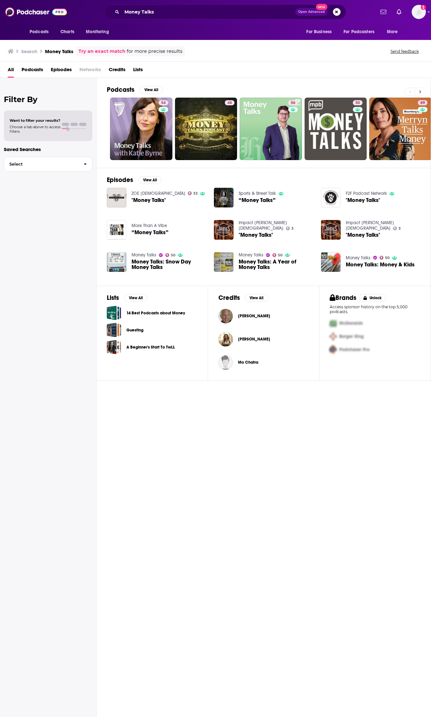
click at [421, 91] on icon at bounding box center [420, 91] width 2 height 5
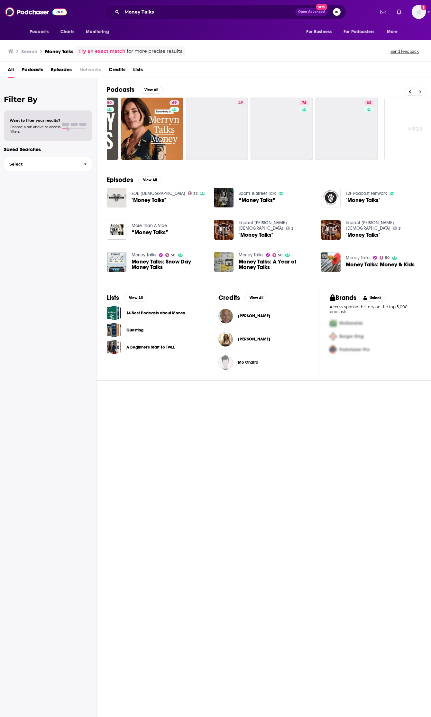
scroll to position [0, 267]
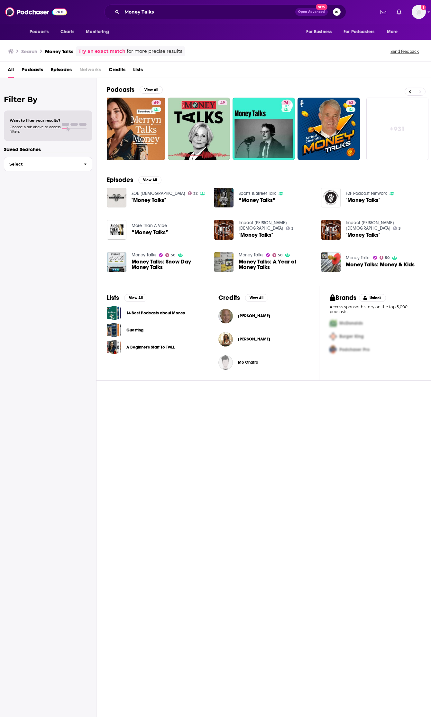
click at [394, 132] on link "+ 931" at bounding box center [398, 129] width 62 height 62
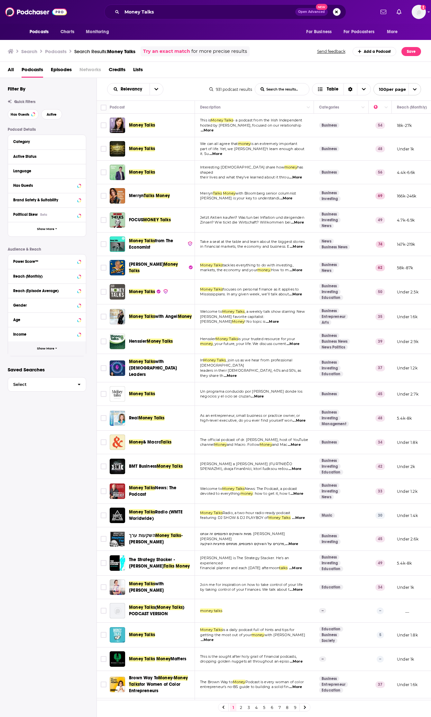
click at [52, 348] on span "Show More" at bounding box center [45, 349] width 17 height 4
click at [52, 349] on div "Parental Status Beta" at bounding box center [44, 348] width 63 height 5
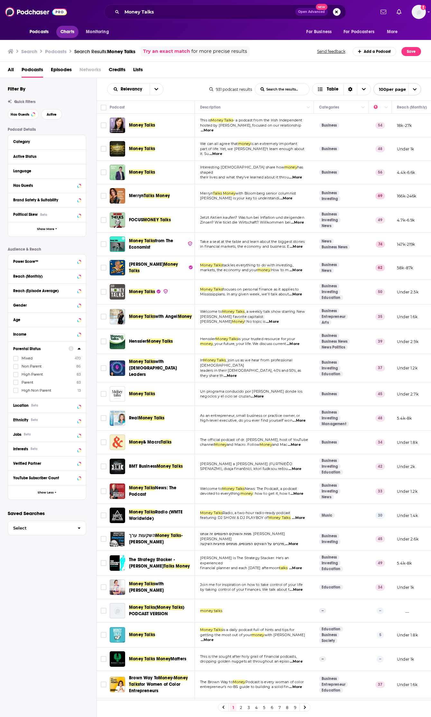
click at [64, 33] on span "Charts" at bounding box center [68, 31] width 14 height 9
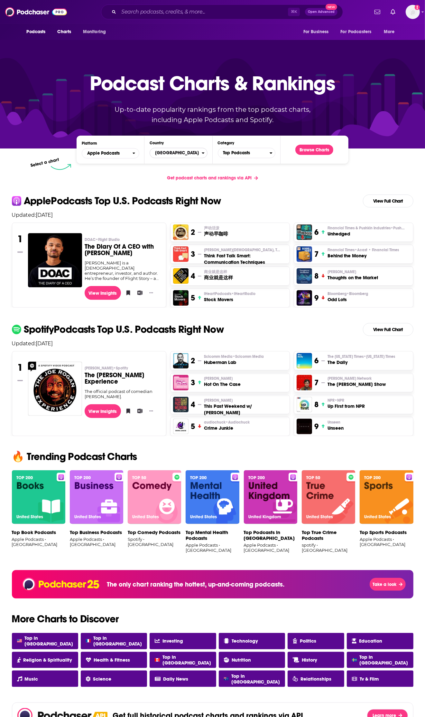
click at [183, 157] on span "[GEOGRAPHIC_DATA]" at bounding box center [176, 152] width 52 height 11
click at [179, 165] on input "Countries" at bounding box center [179, 163] width 52 height 9
type input "[GEOGRAPHIC_DATA]"
click at [171, 176] on button "[GEOGRAPHIC_DATA]" at bounding box center [179, 174] width 52 height 8
click at [242, 154] on span "Top Podcasts" at bounding box center [244, 152] width 52 height 11
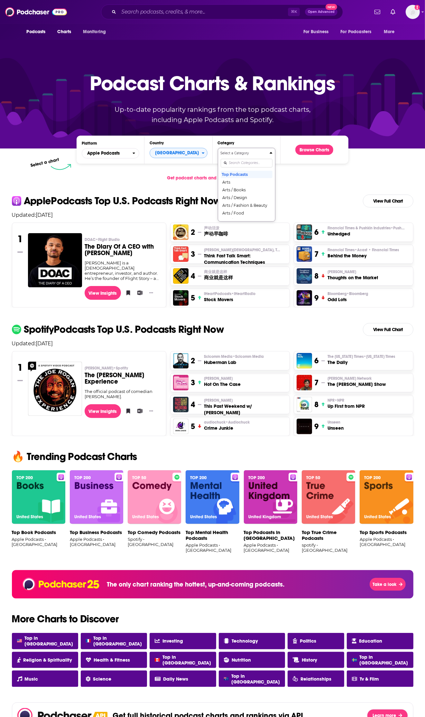
click at [240, 163] on input "Categories" at bounding box center [247, 163] width 52 height 9
type input "bus"
click at [244, 184] on button "Business" at bounding box center [247, 182] width 52 height 8
click at [310, 150] on button "Browse Charts" at bounding box center [315, 150] width 38 height 10
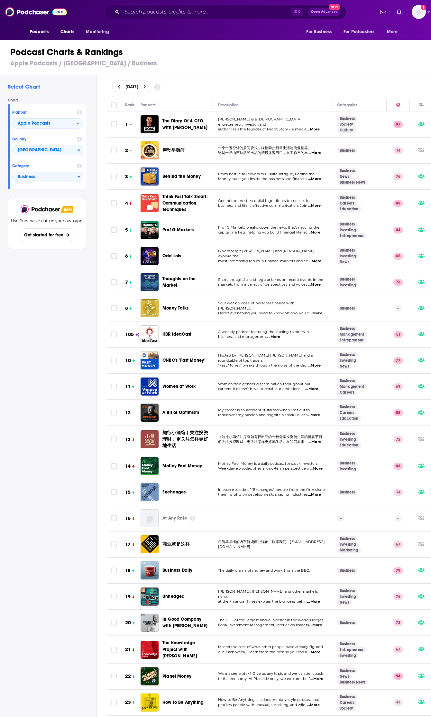
click at [175, 304] on div "Money Talks" at bounding box center [191, 308] width 56 height 18
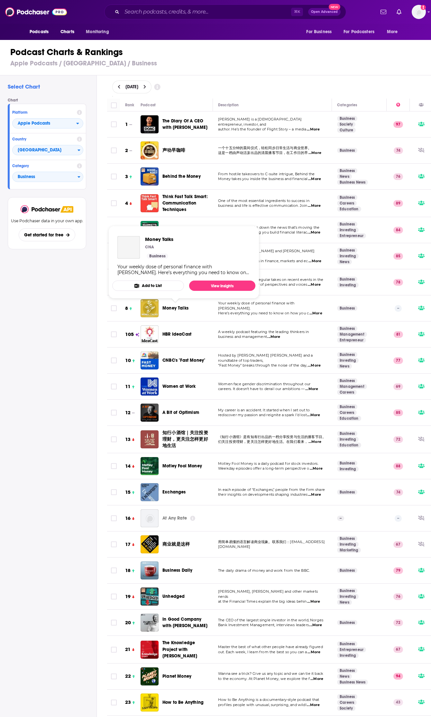
click at [174, 308] on span "Money Talks" at bounding box center [176, 307] width 26 height 5
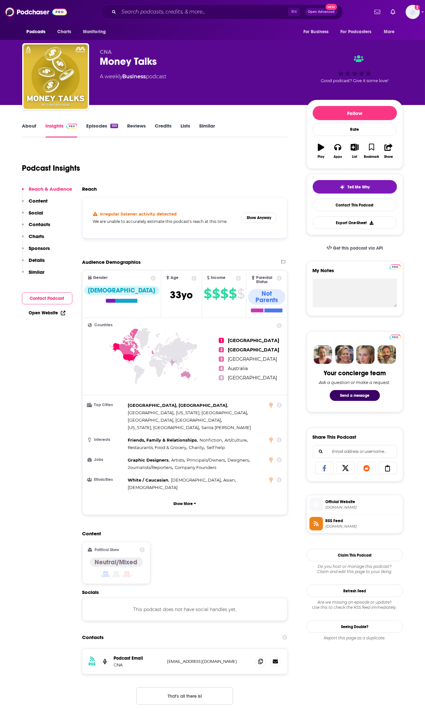
click at [29, 134] on link "About" at bounding box center [29, 130] width 14 height 15
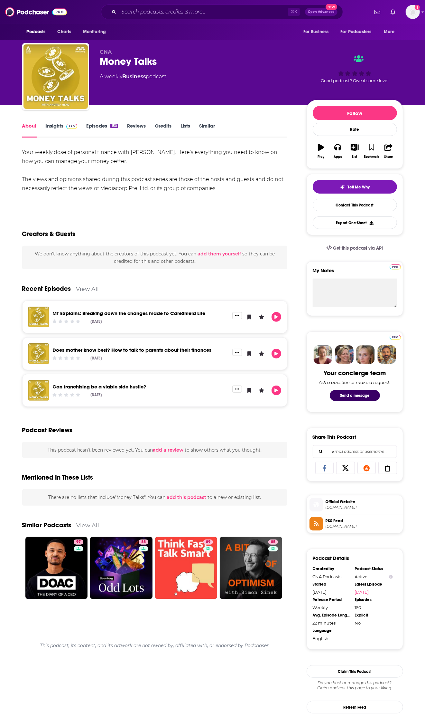
click at [61, 130] on link "Insights" at bounding box center [62, 130] width 32 height 15
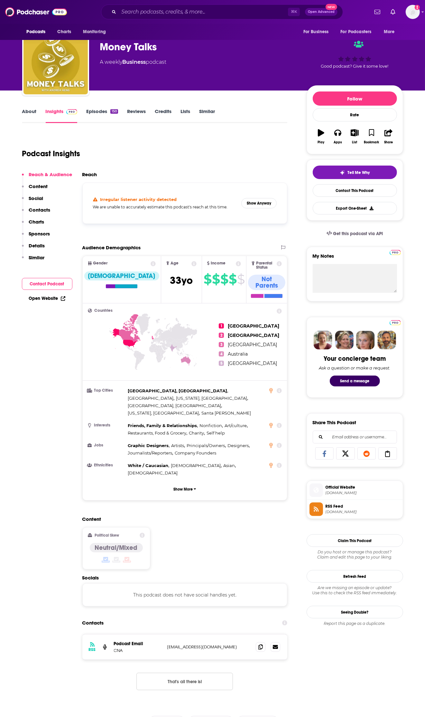
scroll to position [28, 0]
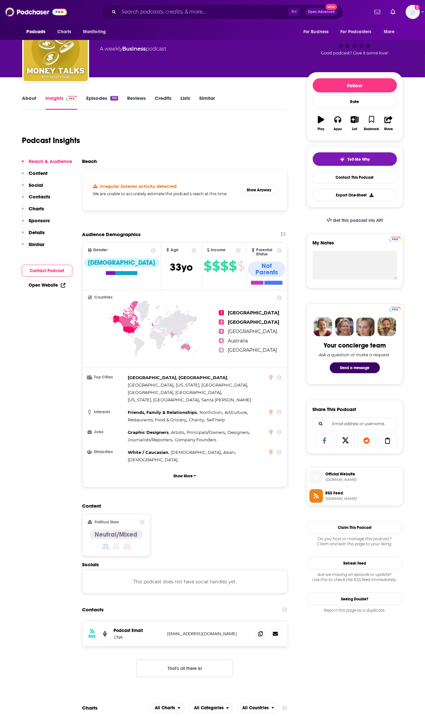
click at [252, 183] on div "Irregular listener activity detected We are unable to accurately estimate this …" at bounding box center [185, 190] width 194 height 30
click at [256, 190] on button "Show Anyway" at bounding box center [258, 189] width 35 height 10
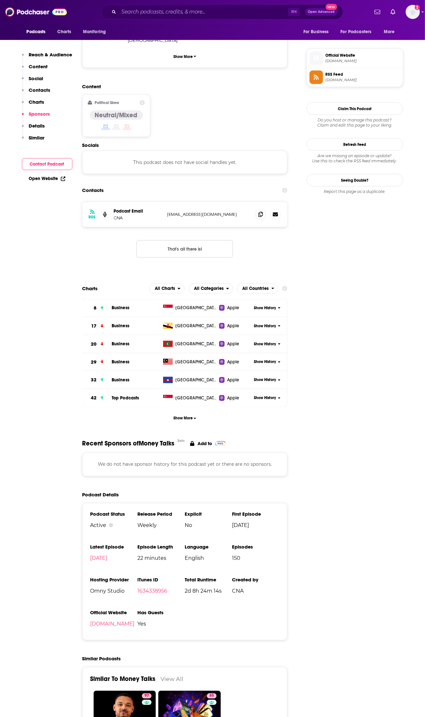
scroll to position [416, 0]
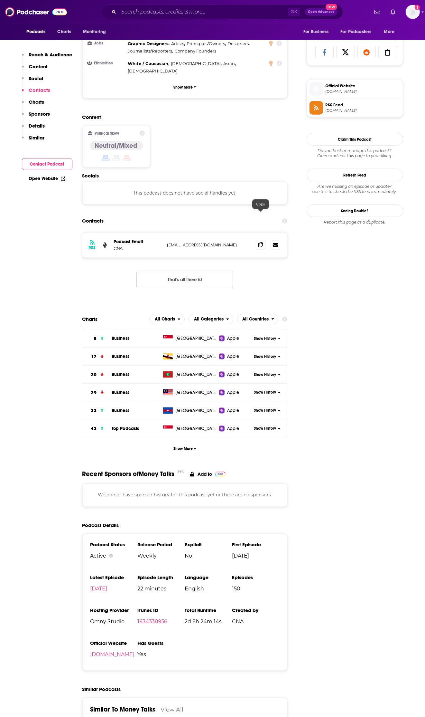
click at [260, 242] on icon at bounding box center [261, 244] width 5 height 5
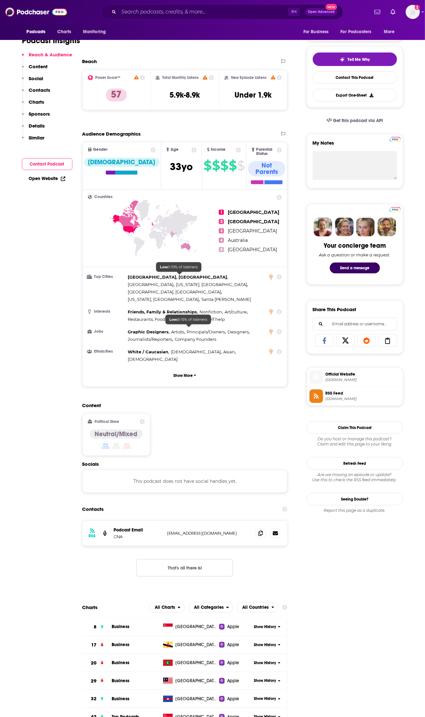
scroll to position [240, 0]
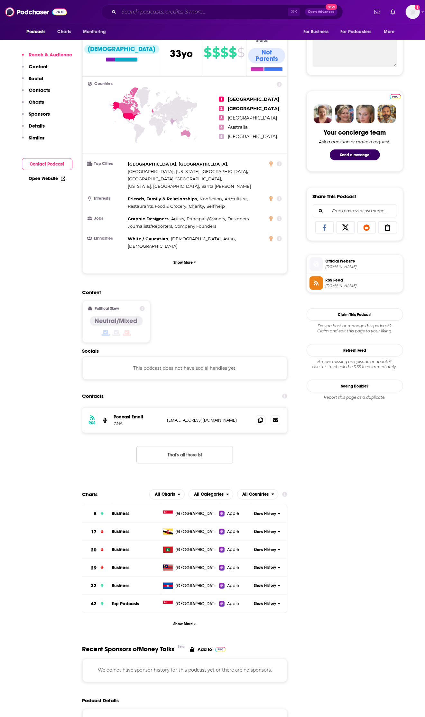
click at [144, 16] on input "Search podcasts, credits, & more..." at bounding box center [203, 12] width 169 height 10
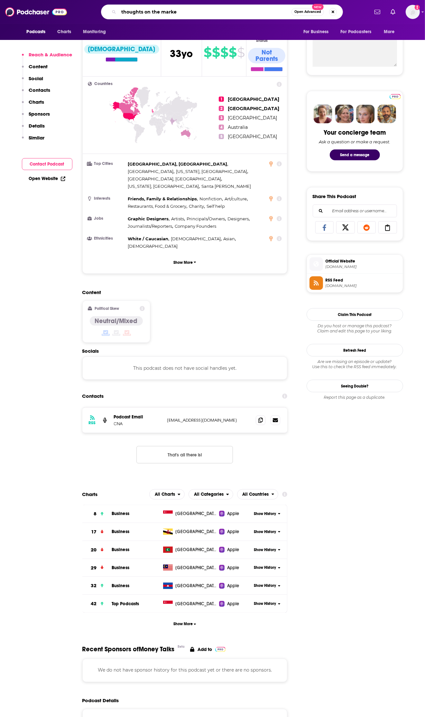
type input "thoughts on the market"
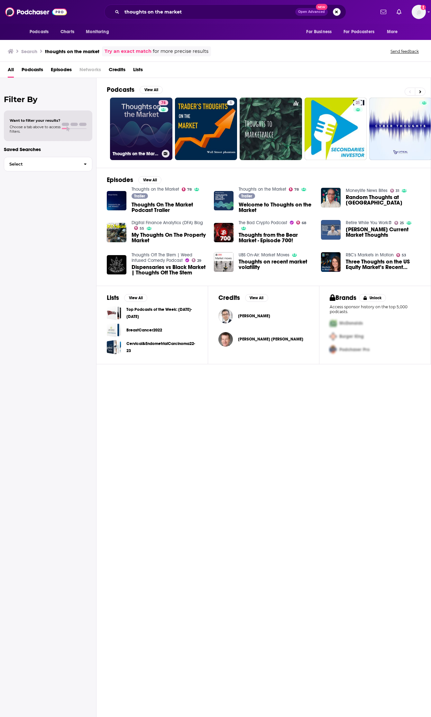
click at [121, 138] on link "78 Thoughts on the Market" at bounding box center [141, 129] width 62 height 62
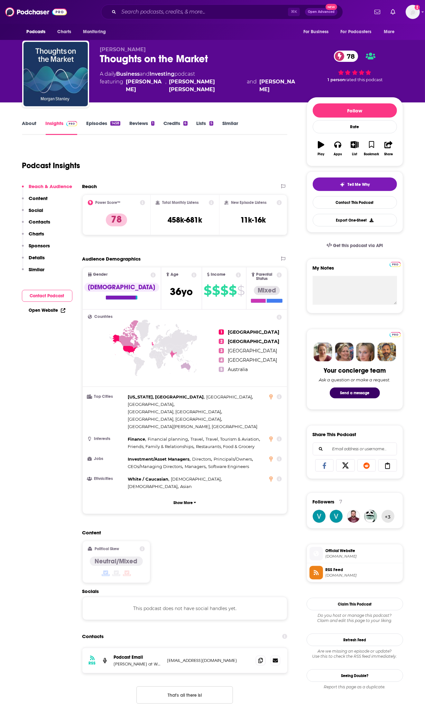
scroll to position [4, 0]
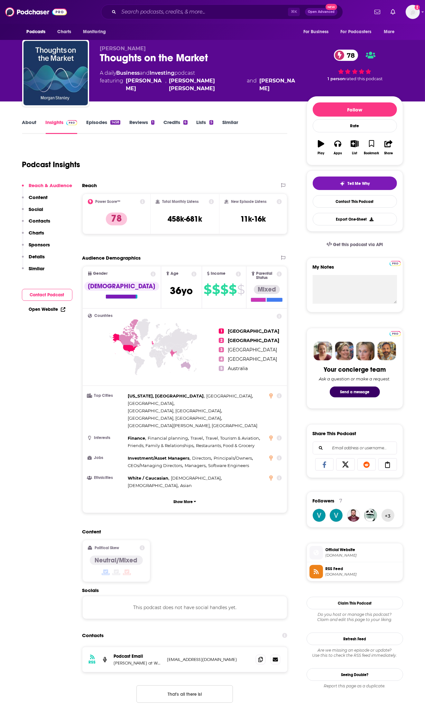
drag, startPoint x: 124, startPoint y: 80, endPoint x: 269, endPoint y: 81, distance: 144.6
click at [269, 81] on div "A daily Business and Investing podcast featuring [PERSON_NAME] , [PERSON_NAME] …" at bounding box center [198, 80] width 196 height 23
copy span "[PERSON_NAME] , [PERSON_NAME] [PERSON_NAME] and [PERSON_NAME]"
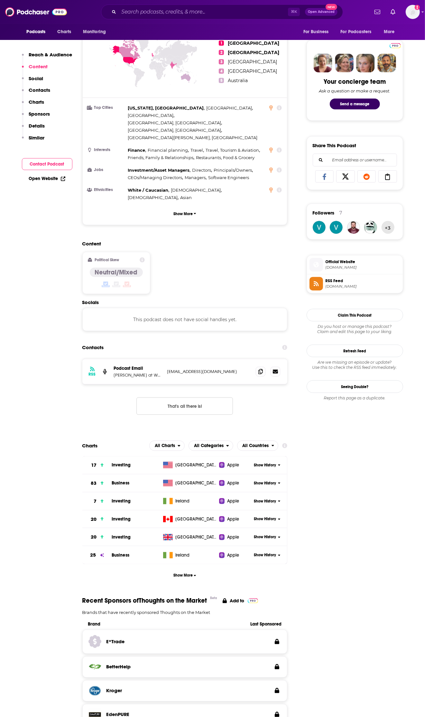
scroll to position [261, 0]
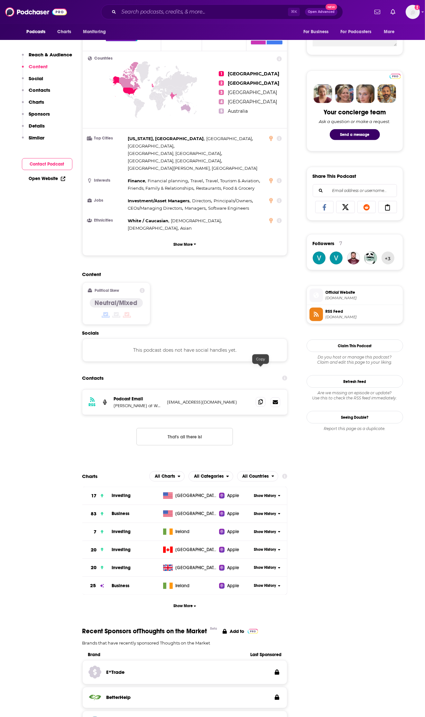
click at [260, 399] on icon at bounding box center [261, 401] width 5 height 5
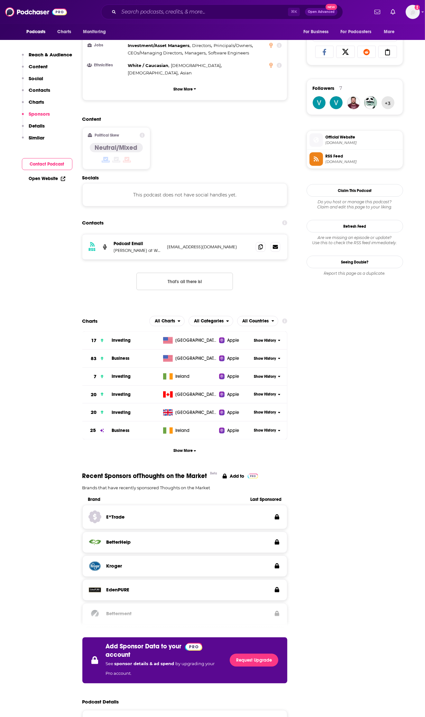
scroll to position [0, 0]
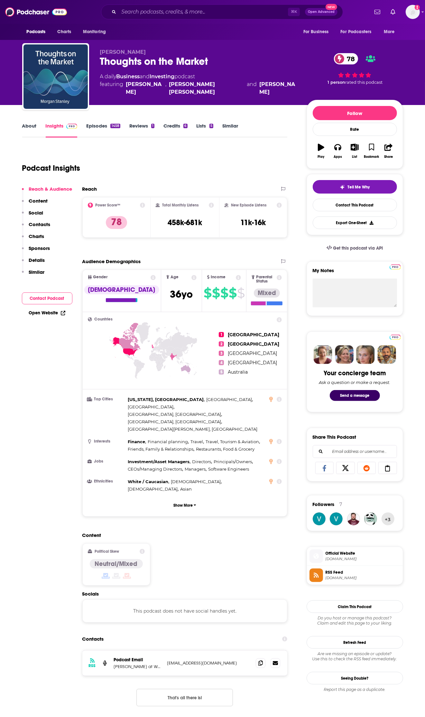
click at [33, 128] on link "About" at bounding box center [29, 130] width 14 height 15
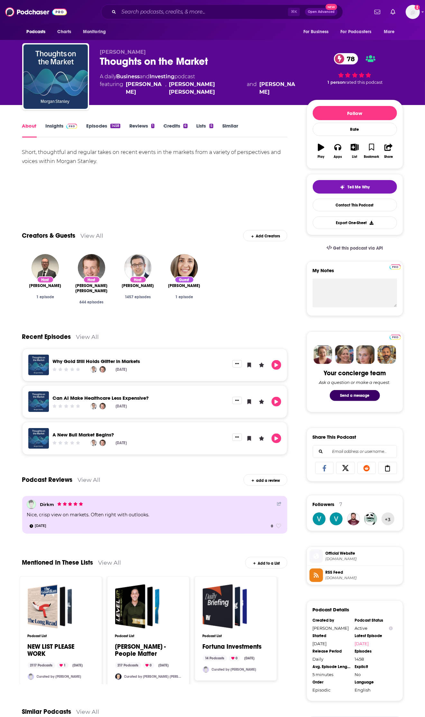
click at [62, 124] on link "Insights" at bounding box center [62, 130] width 32 height 15
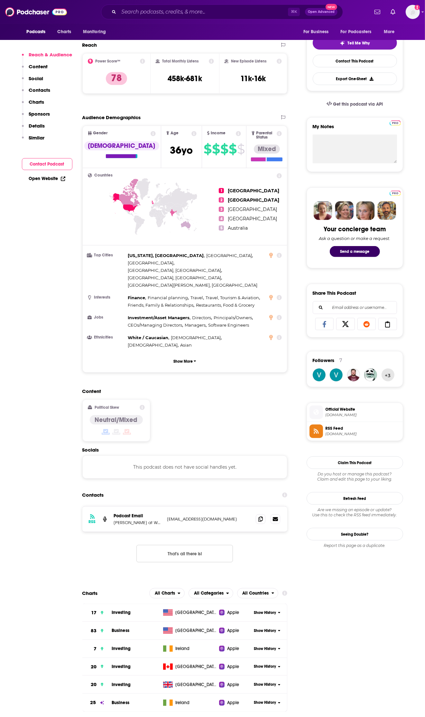
scroll to position [146, 0]
